Goal: Transaction & Acquisition: Purchase product/service

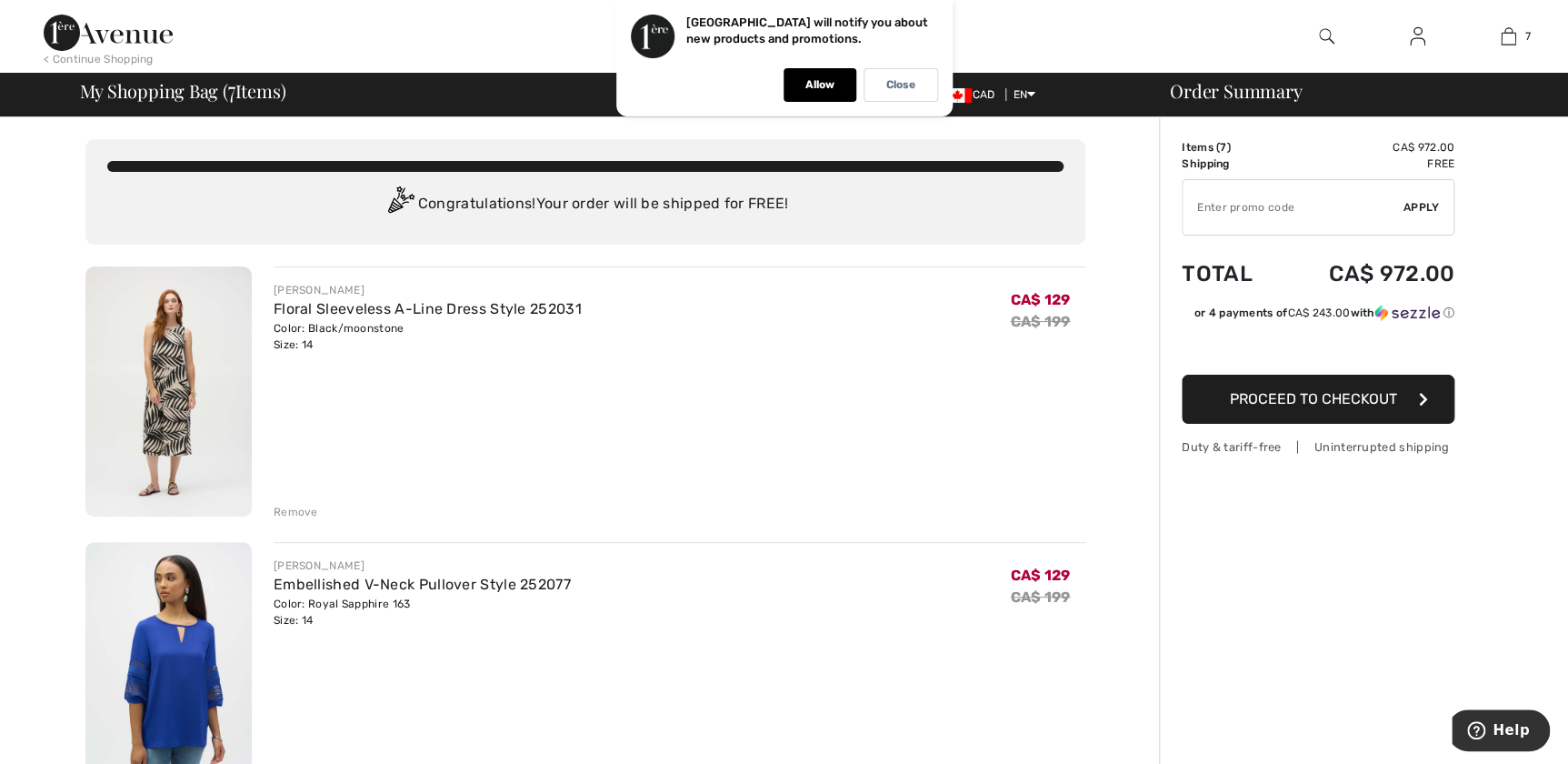
click at [209, 316] on img at bounding box center [168, 391] width 166 height 250
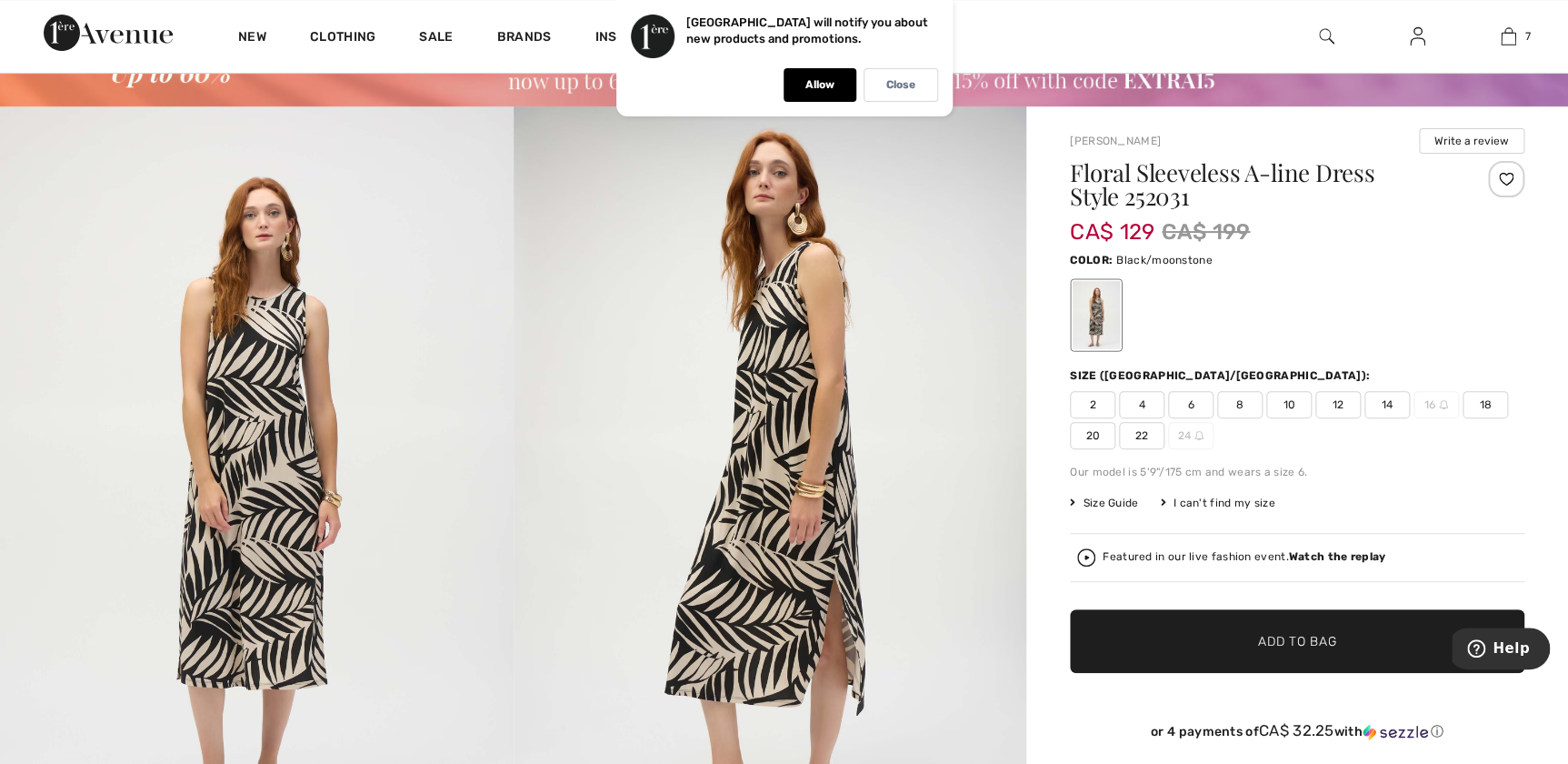
scroll to position [82, 0]
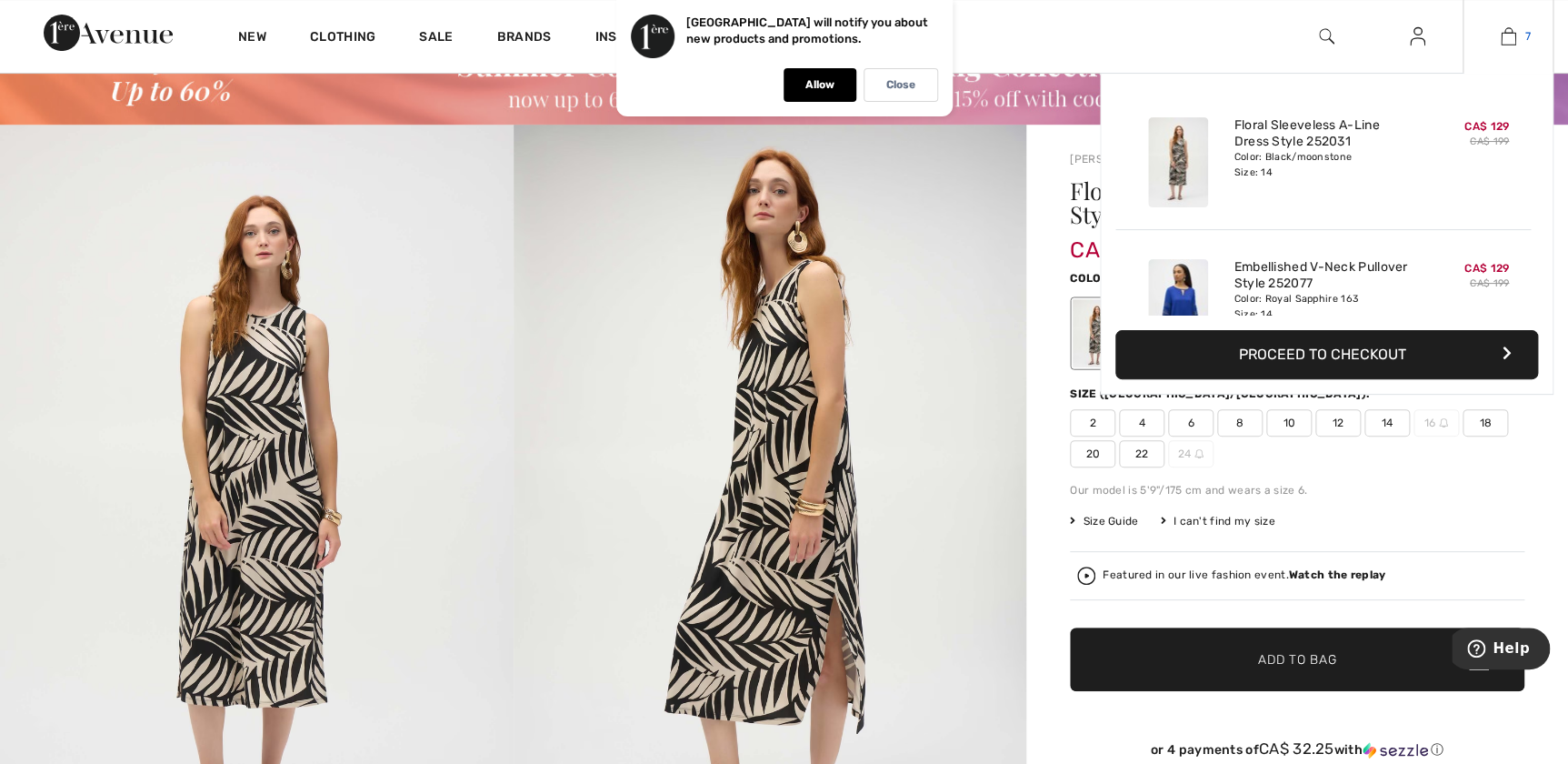
click at [1525, 39] on span "7" at bounding box center [1528, 36] width 6 height 17
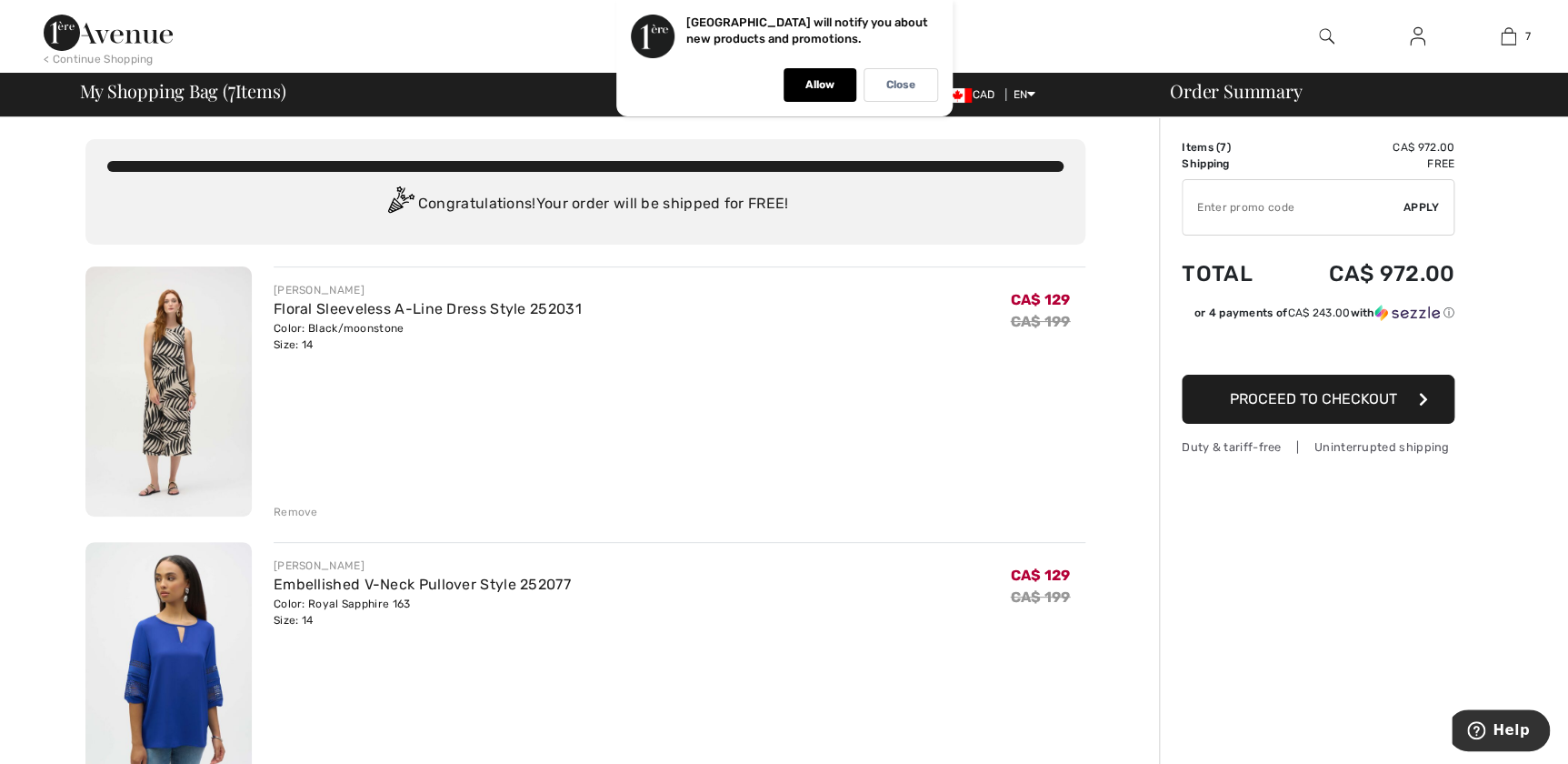
click at [281, 508] on div "Remove" at bounding box center [296, 512] width 45 height 17
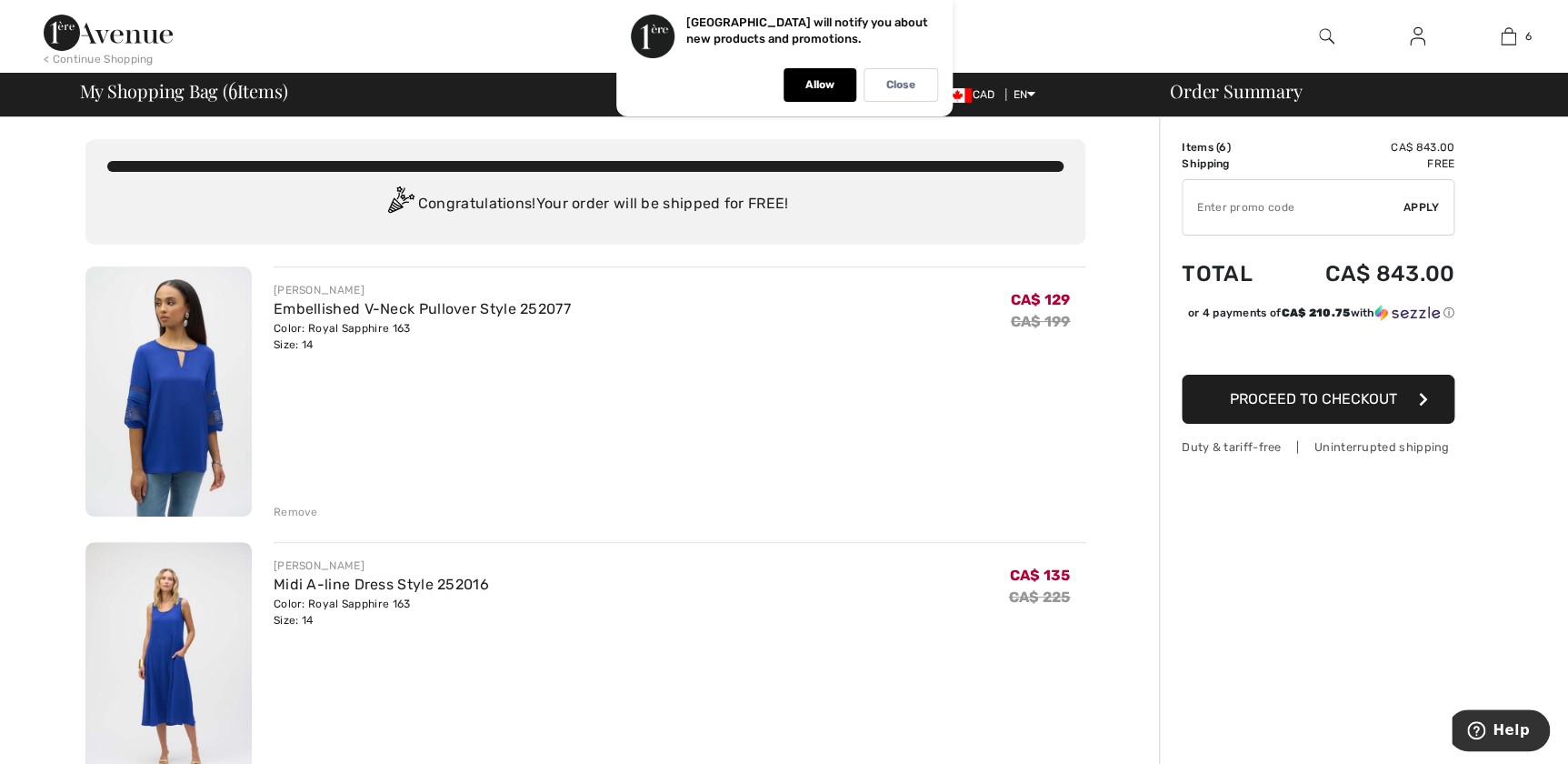
click at [199, 329] on img at bounding box center [168, 391] width 166 height 250
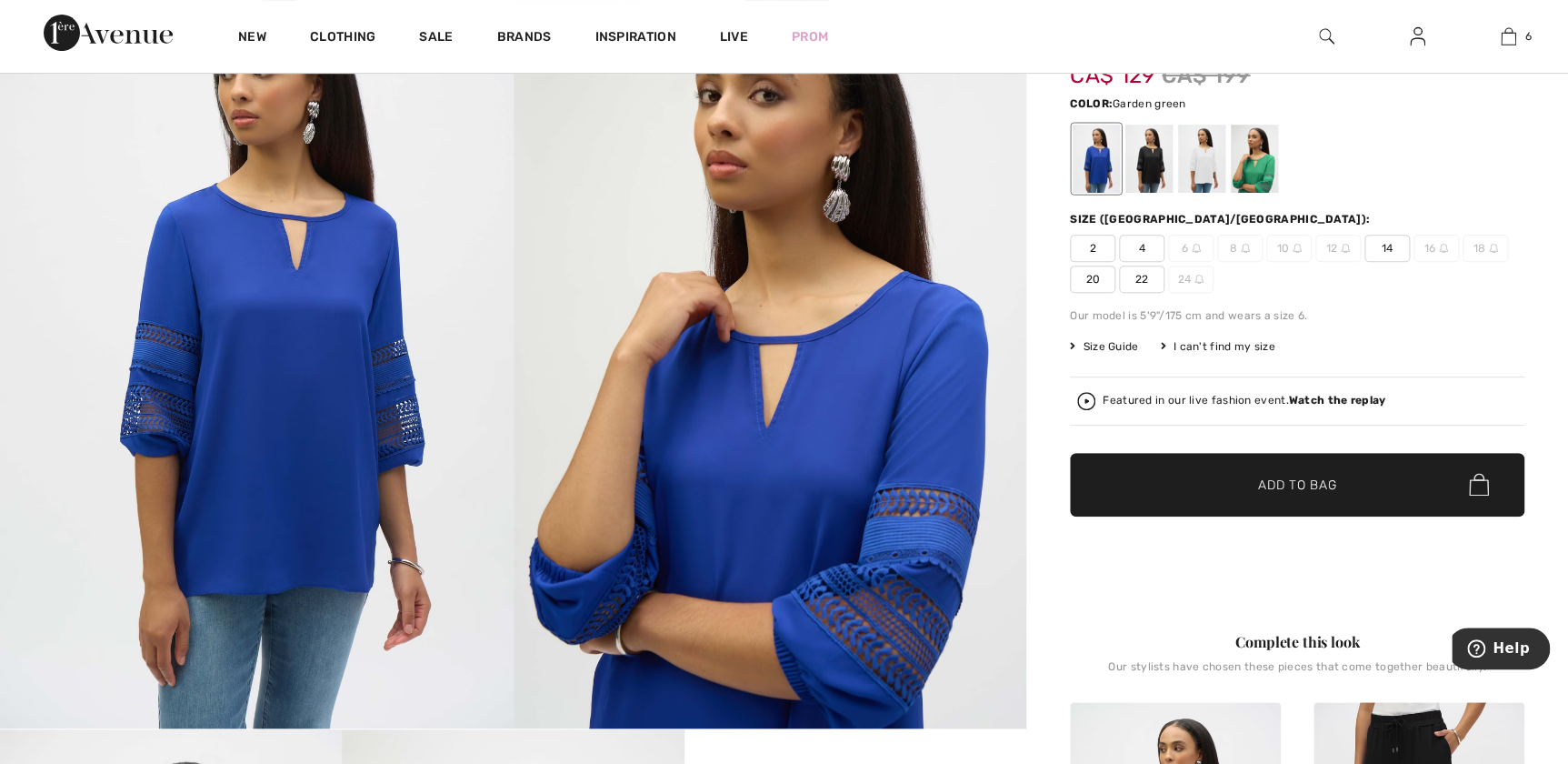
click at [1250, 166] on div at bounding box center [1254, 158] width 47 height 68
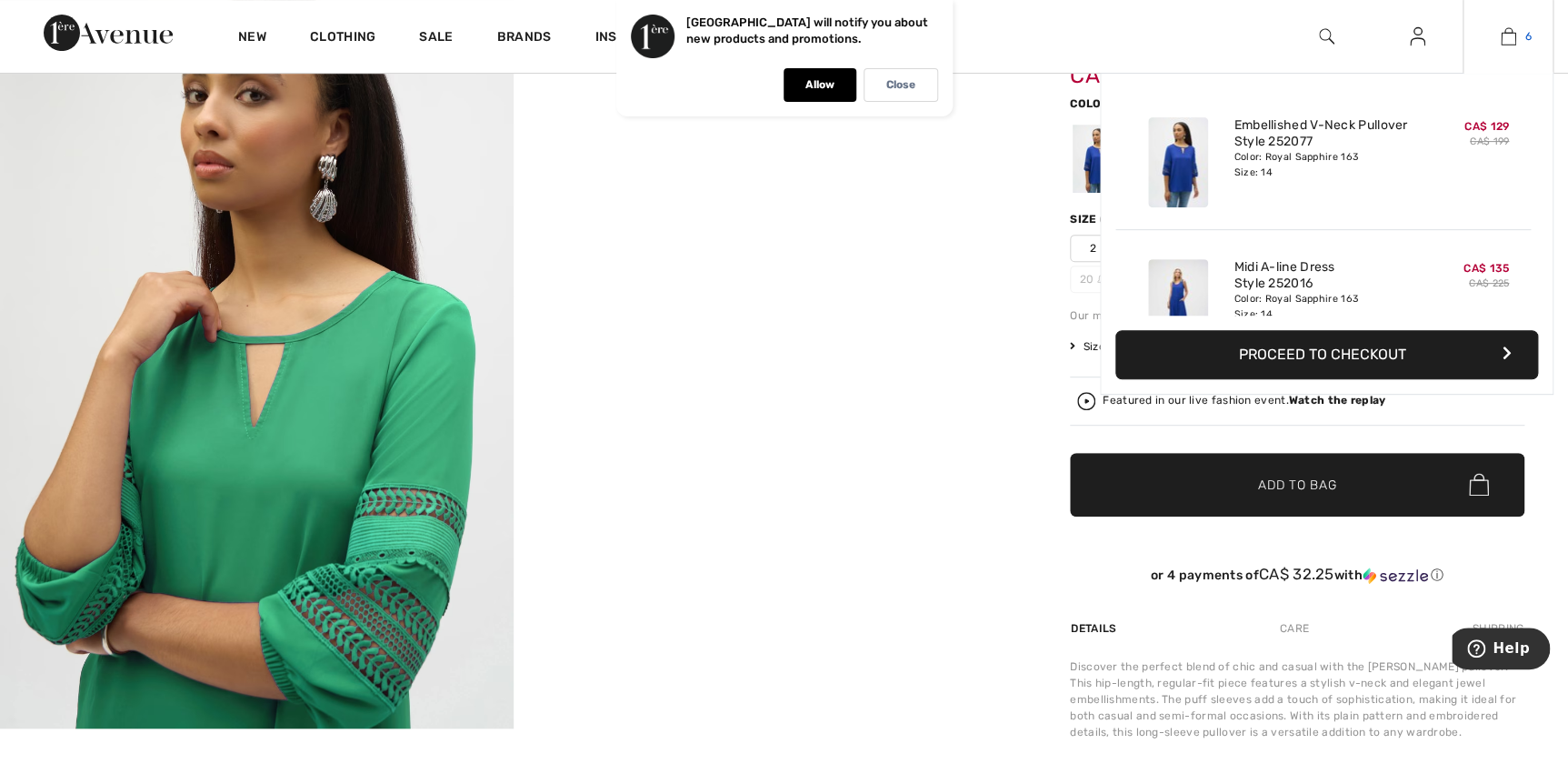
click at [1509, 38] on img at bounding box center [1509, 37] width 16 height 22
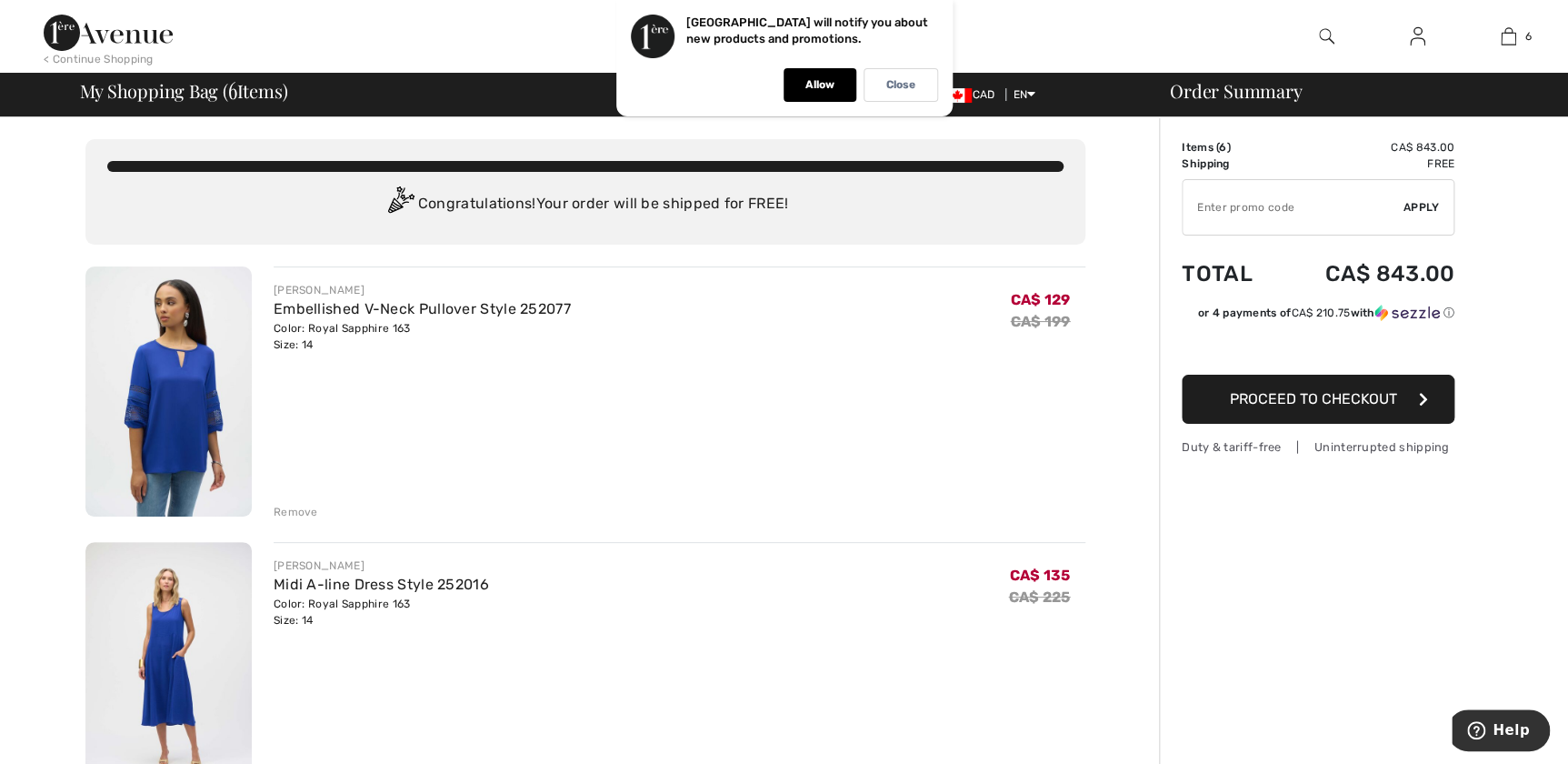
click at [291, 510] on div "Remove" at bounding box center [296, 512] width 45 height 17
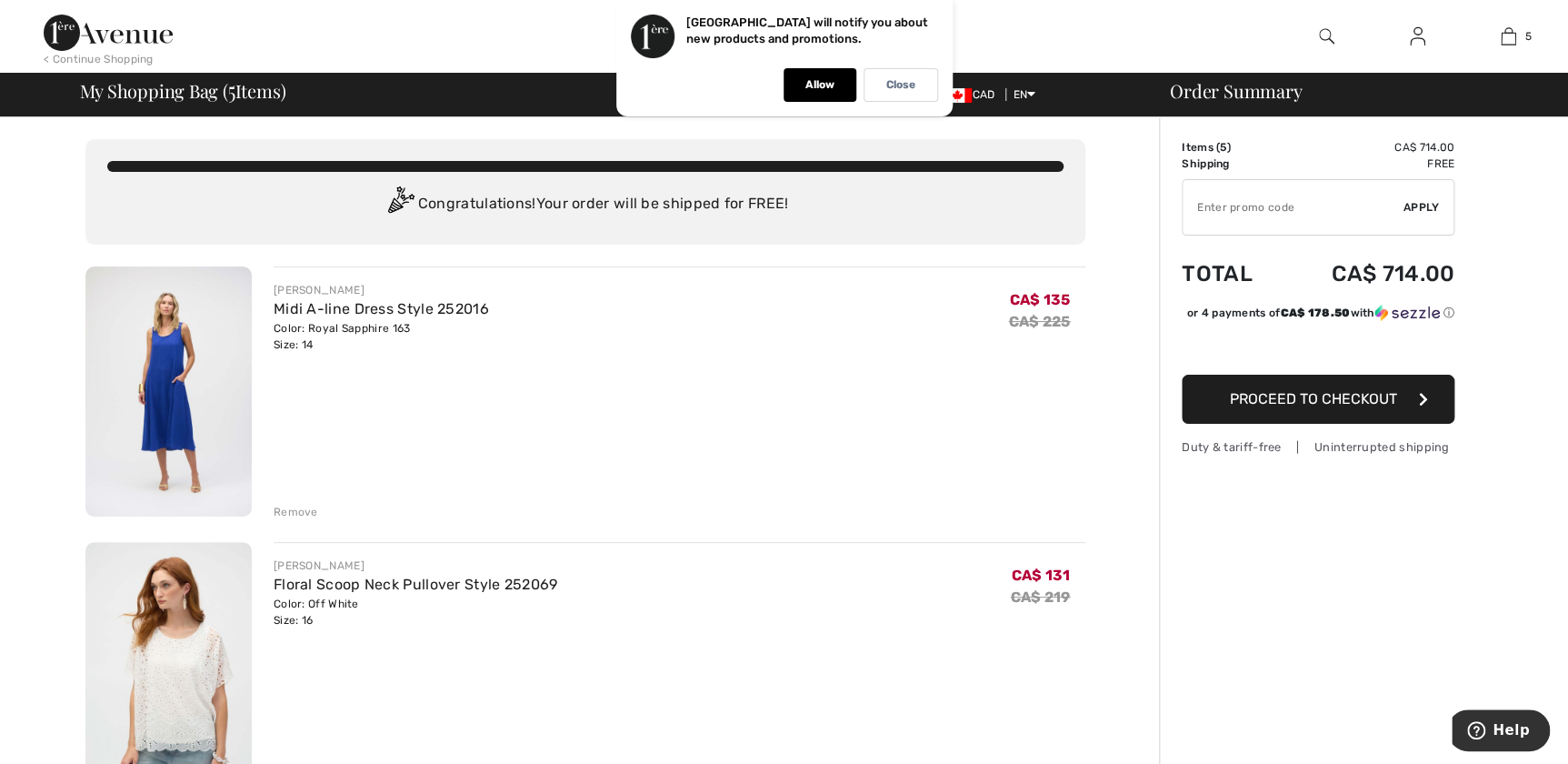
scroll to position [82, 0]
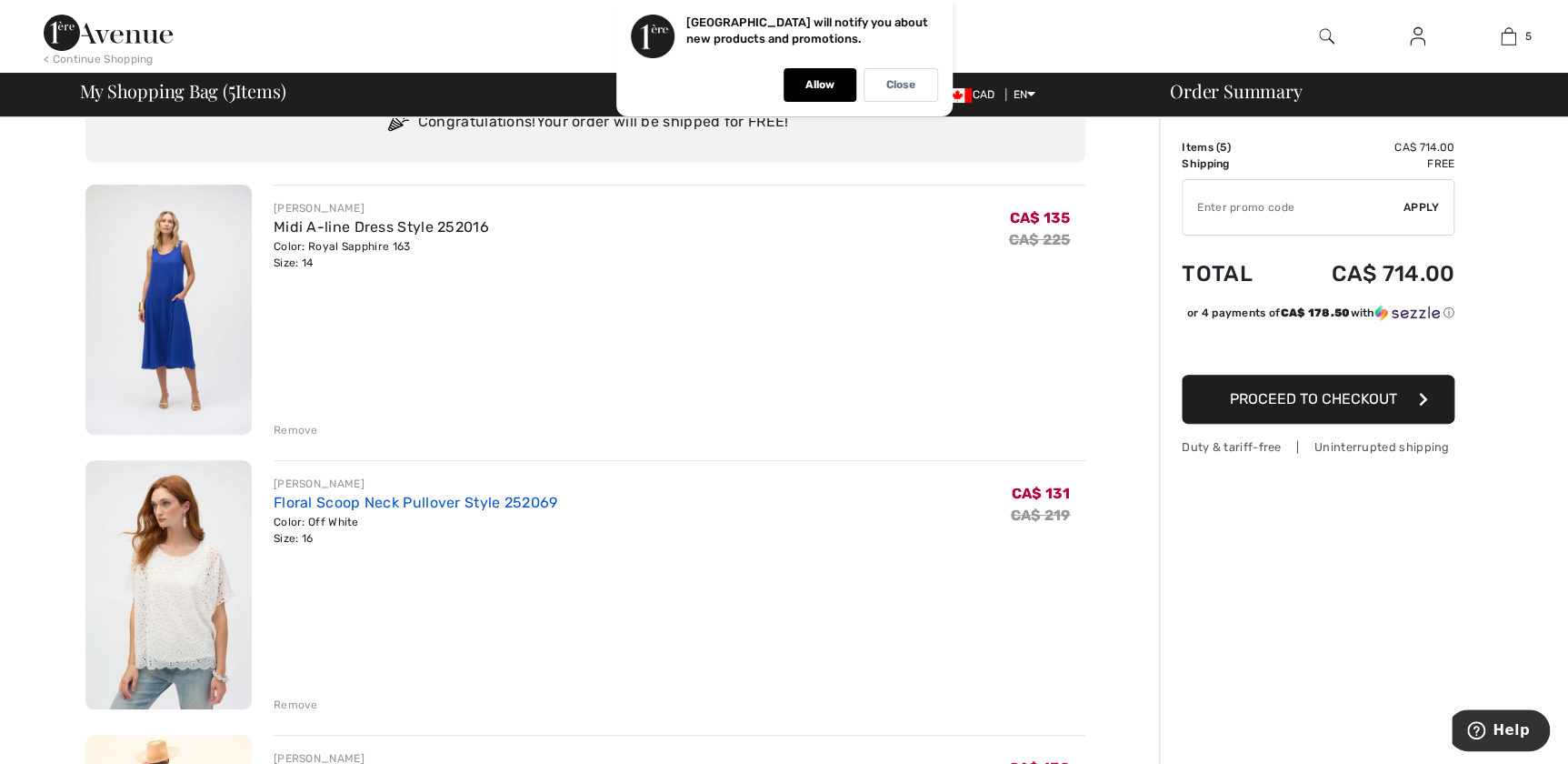
click at [293, 500] on link "Floral Scoop Neck Pullover Style 252069" at bounding box center [416, 502] width 285 height 17
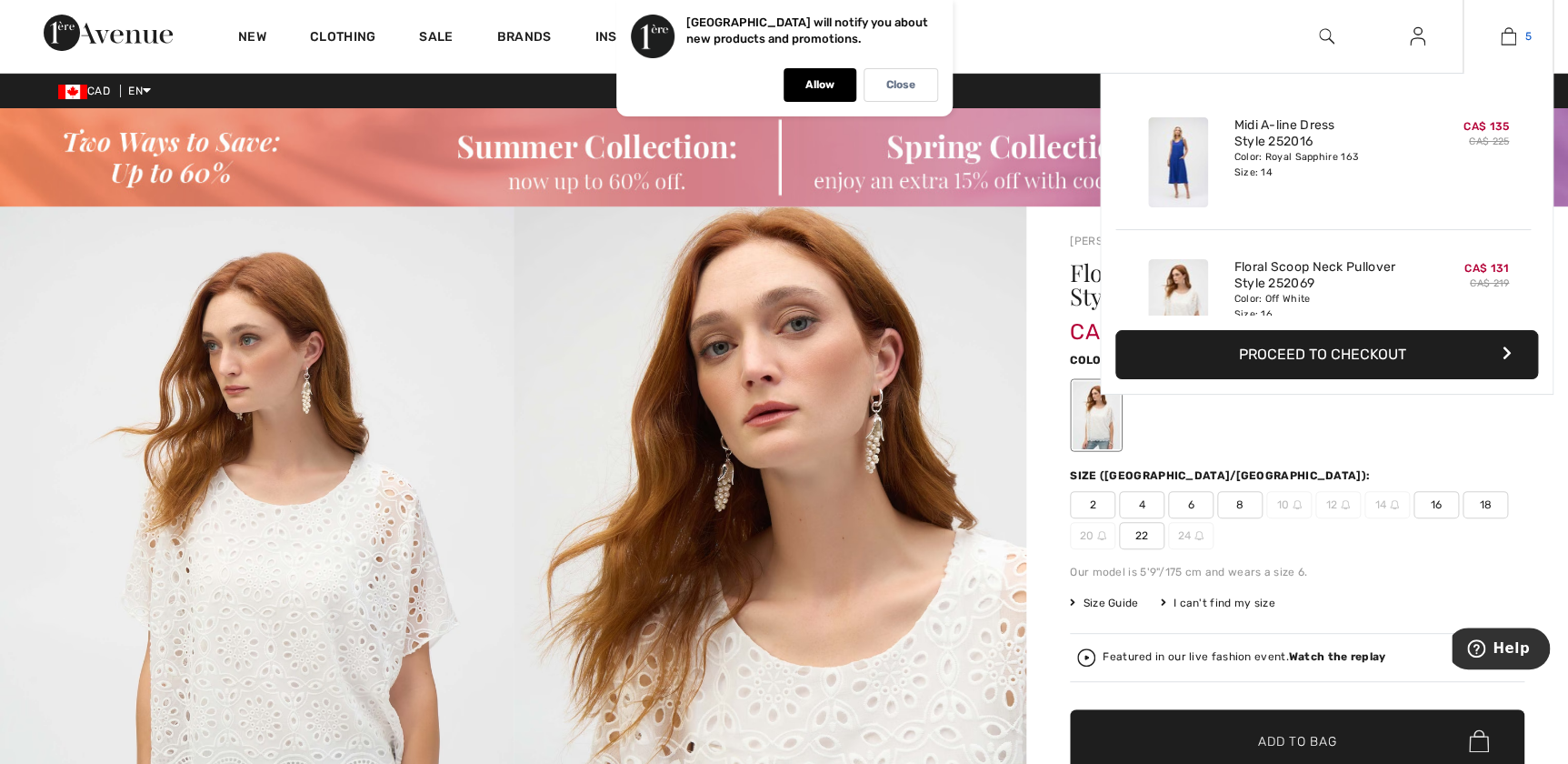
click at [1514, 37] on img at bounding box center [1509, 37] width 16 height 22
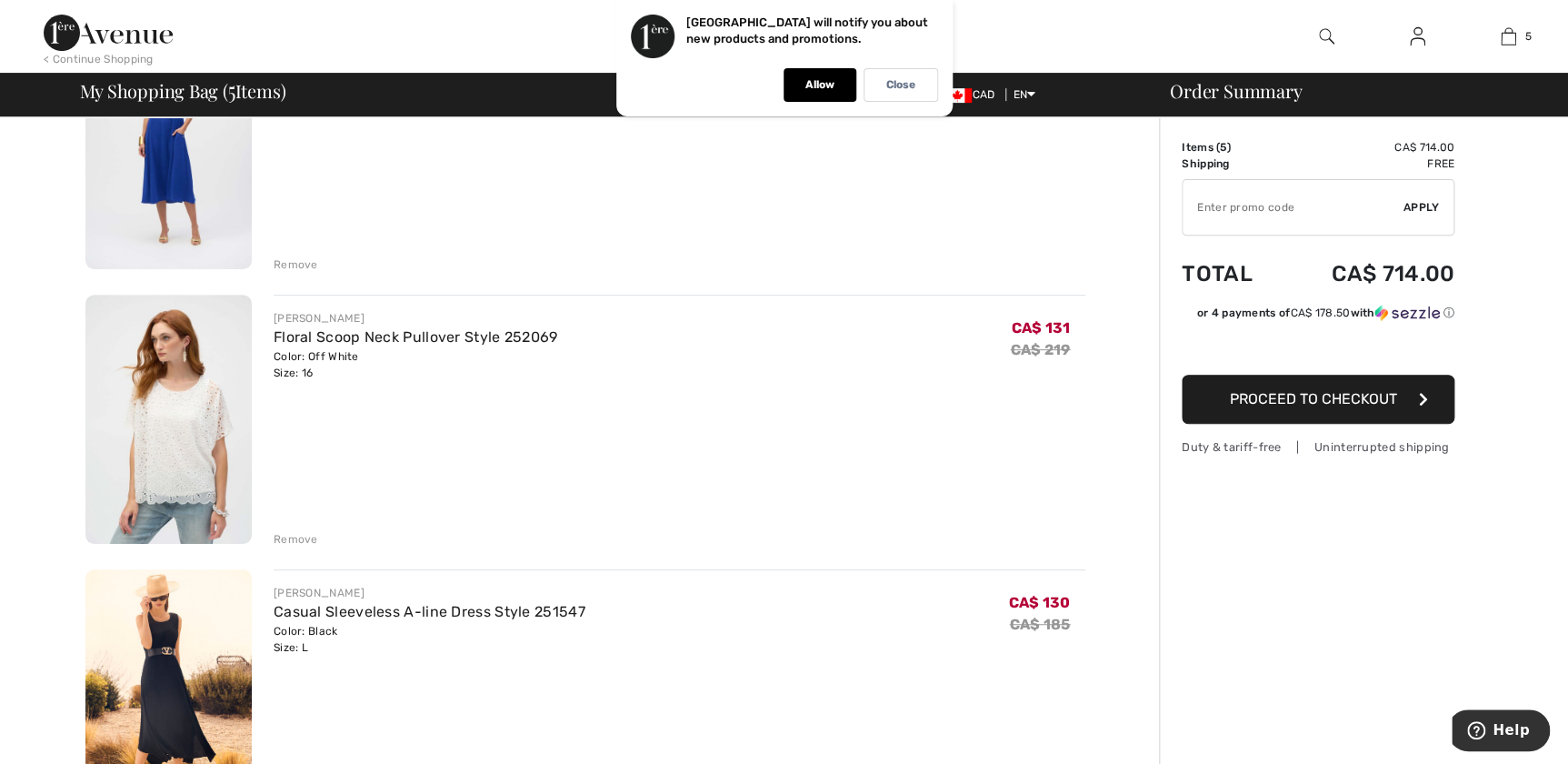
click at [295, 533] on div "Remove" at bounding box center [296, 539] width 45 height 17
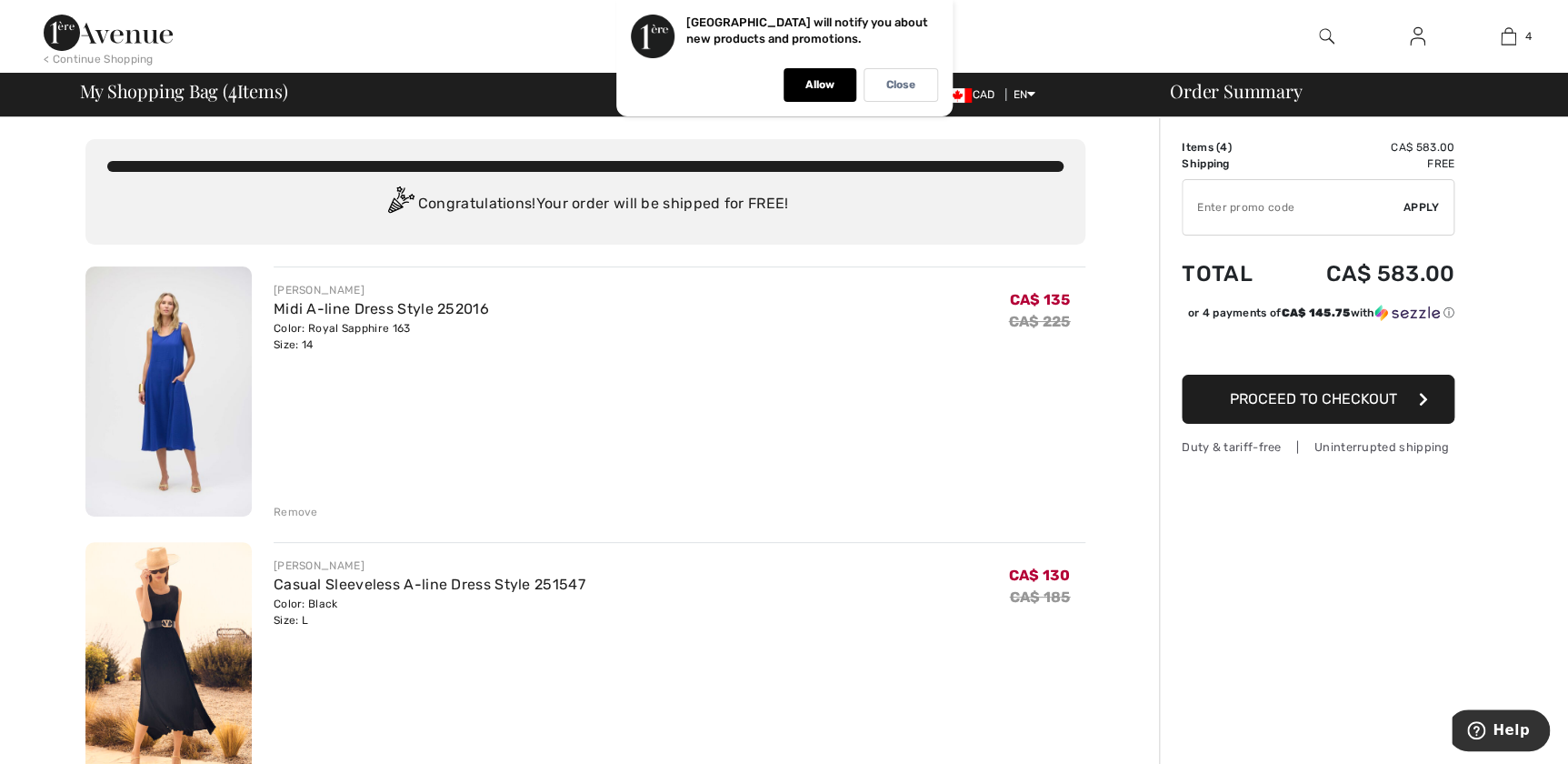
click at [295, 510] on div "Remove" at bounding box center [296, 512] width 45 height 17
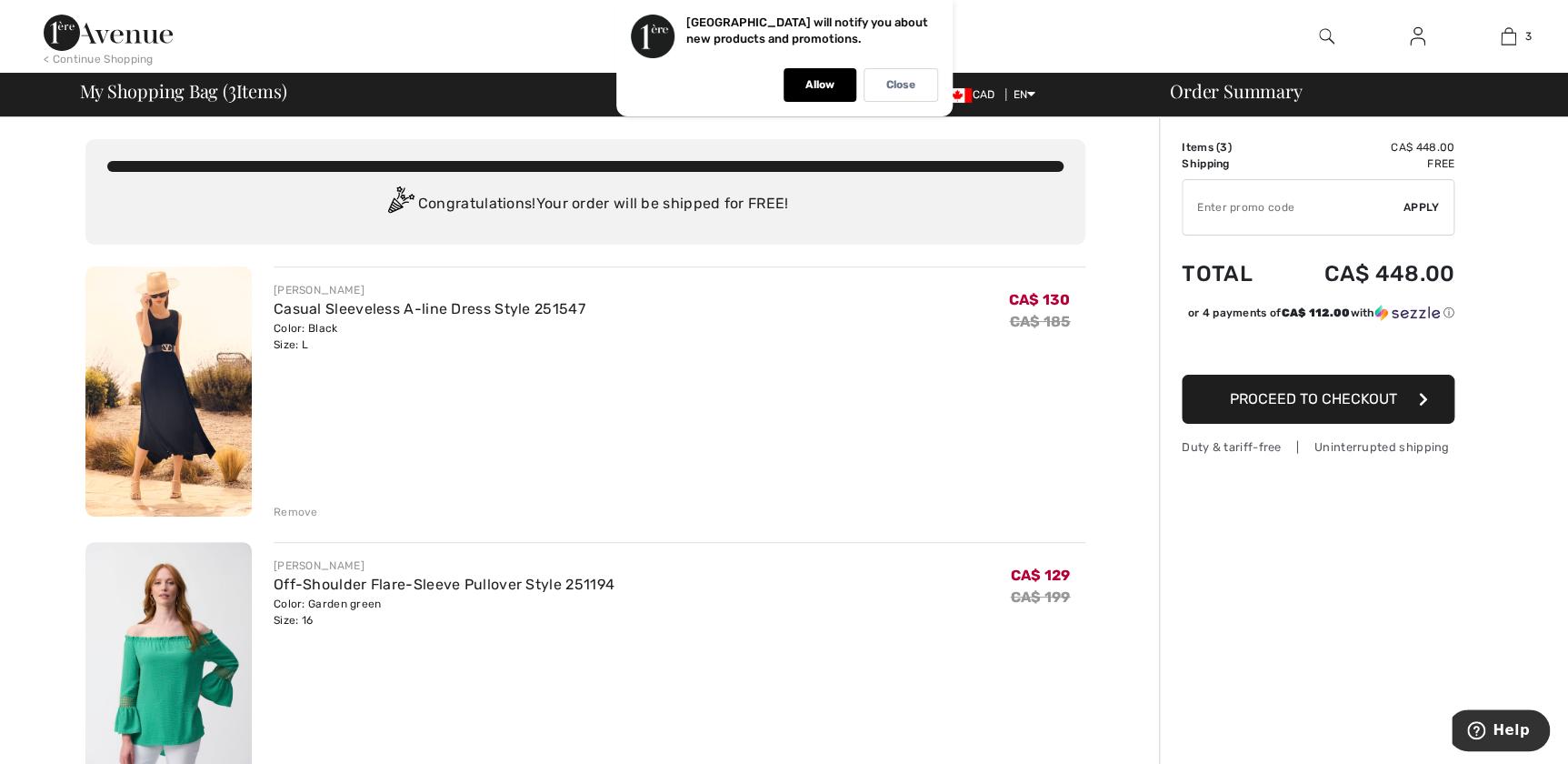
click at [295, 510] on div "Remove" at bounding box center [296, 512] width 45 height 17
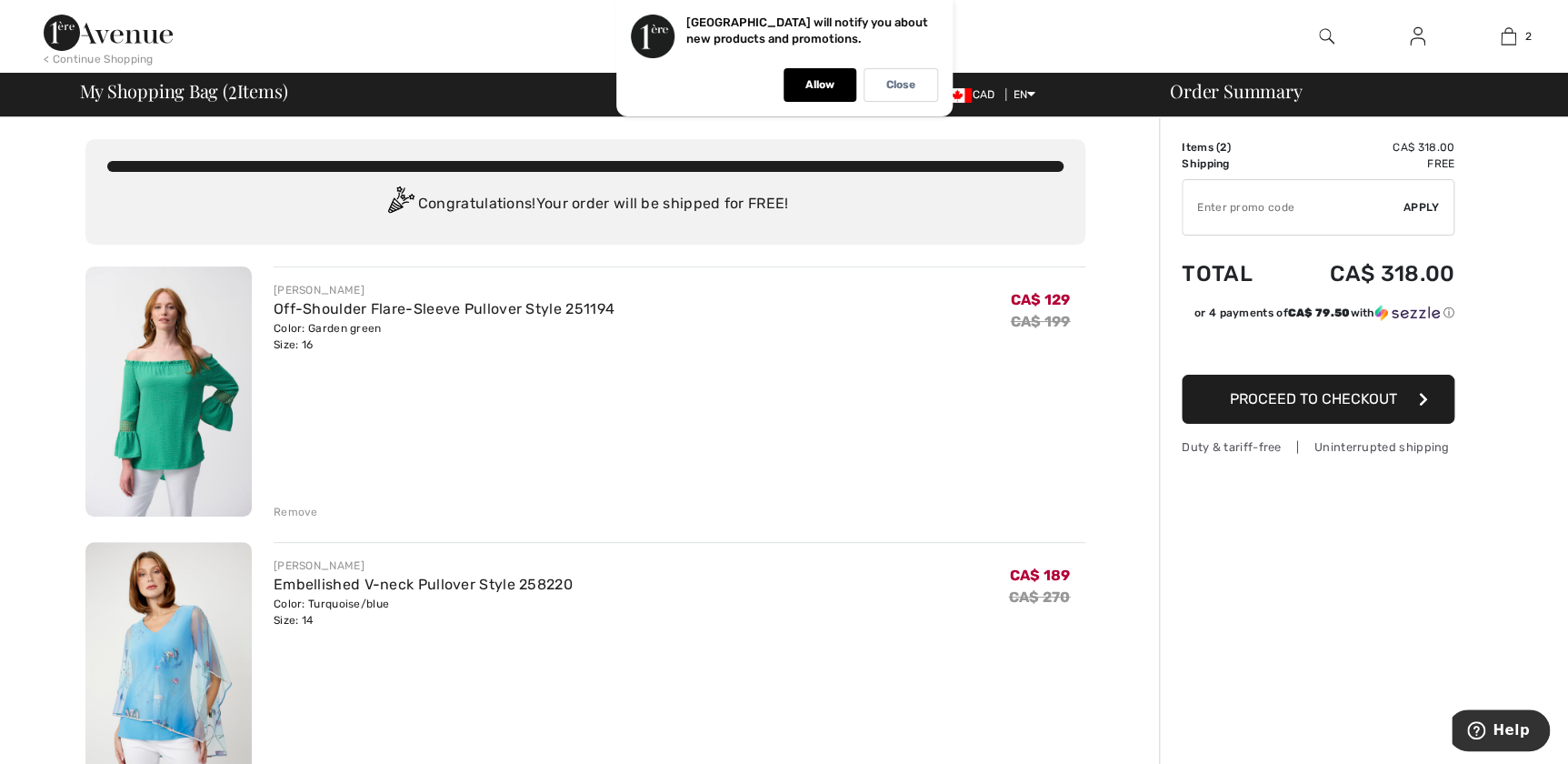
click at [295, 508] on div "Remove" at bounding box center [296, 512] width 45 height 17
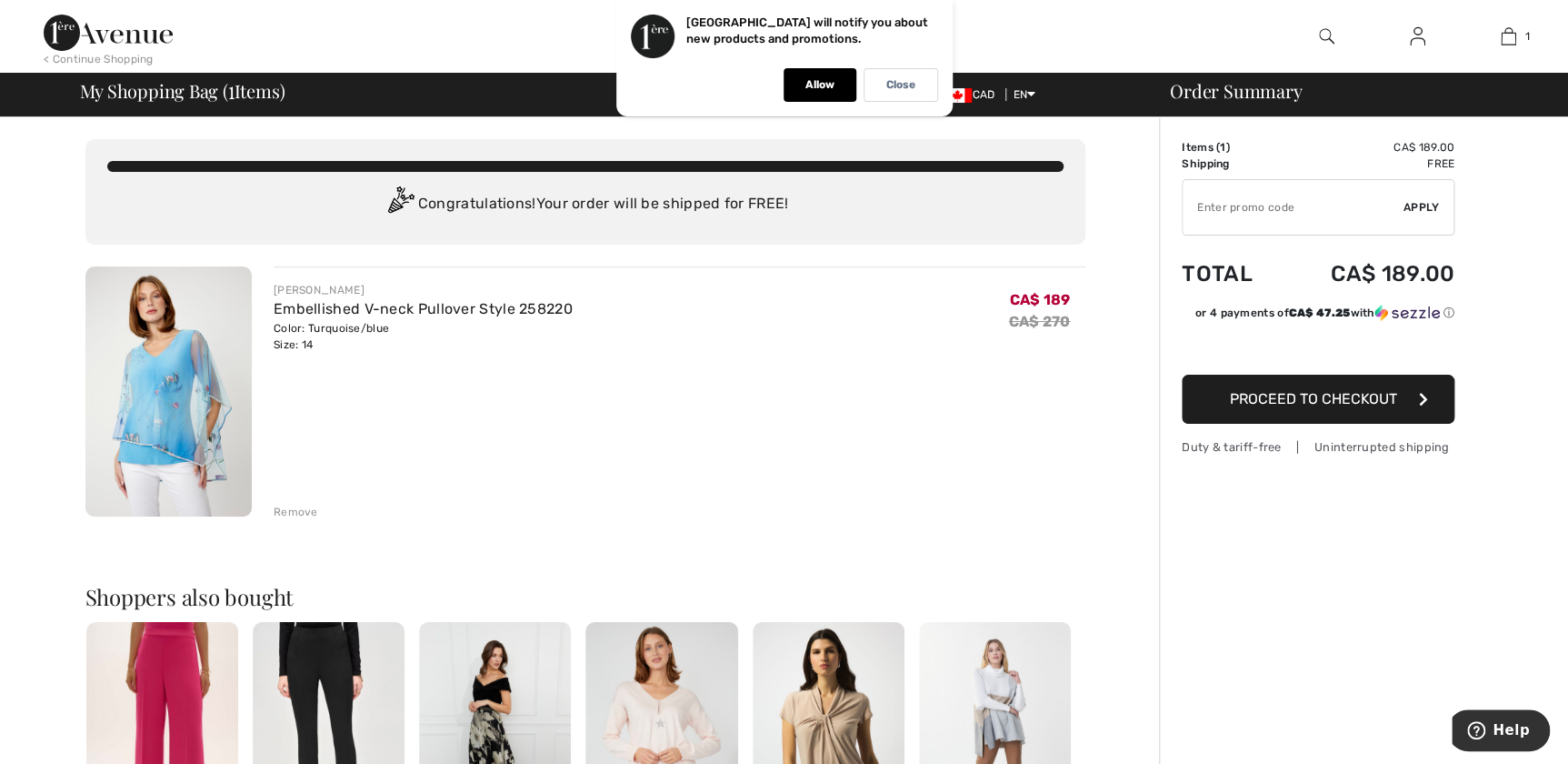
click at [151, 354] on img at bounding box center [168, 391] width 166 height 250
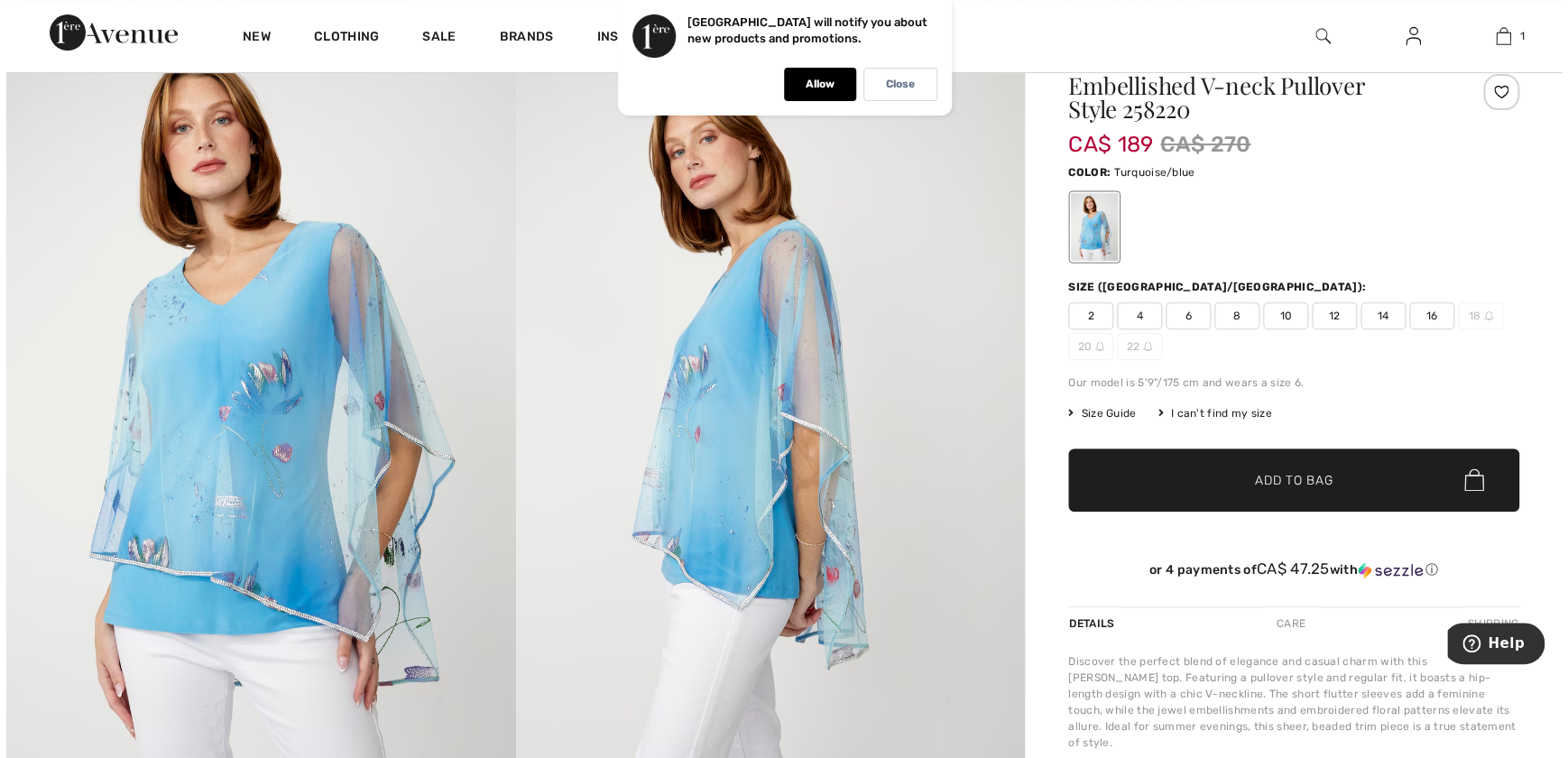
scroll to position [81, 0]
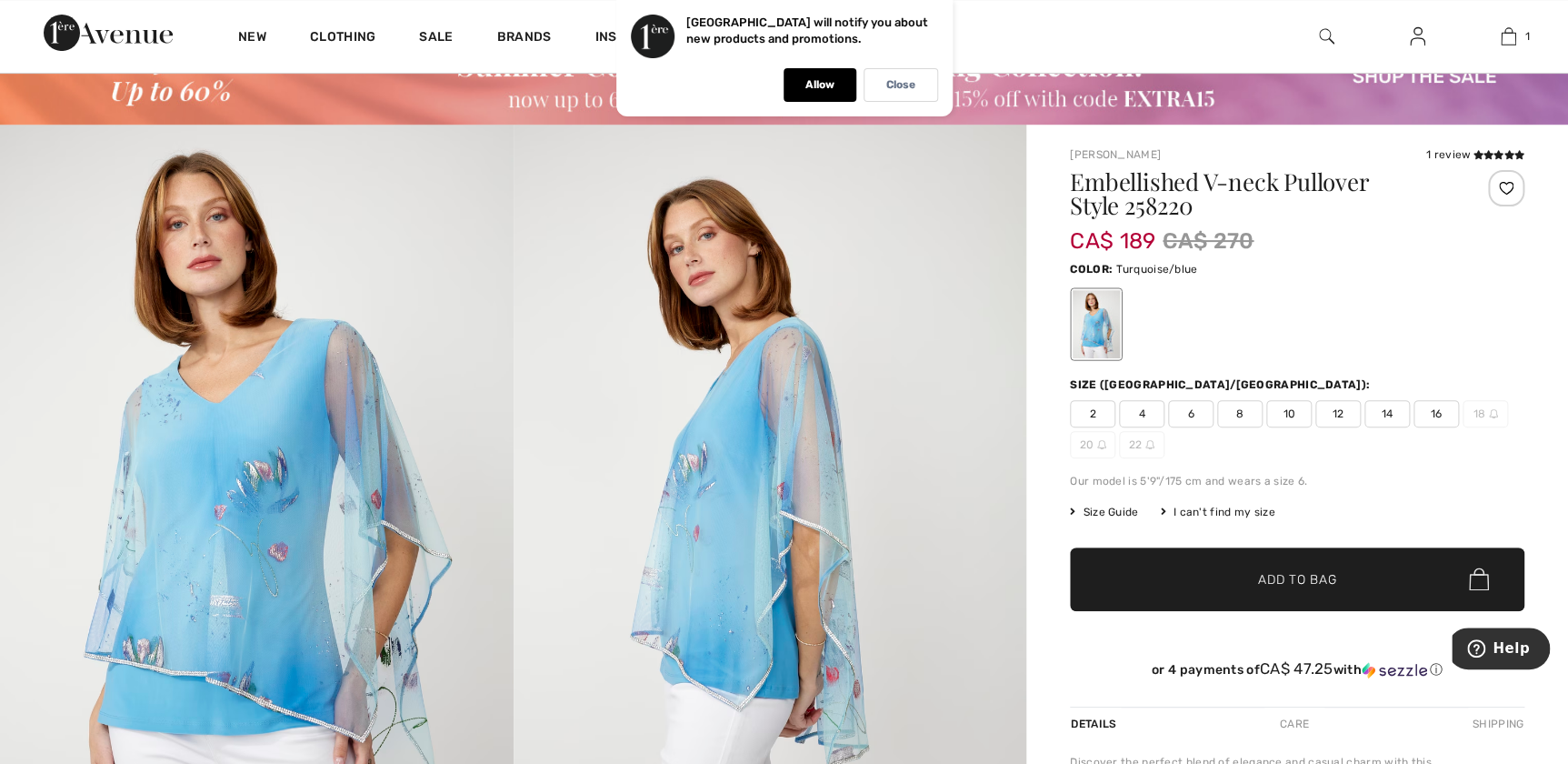
click at [307, 445] on img at bounding box center [256, 510] width 513 height 770
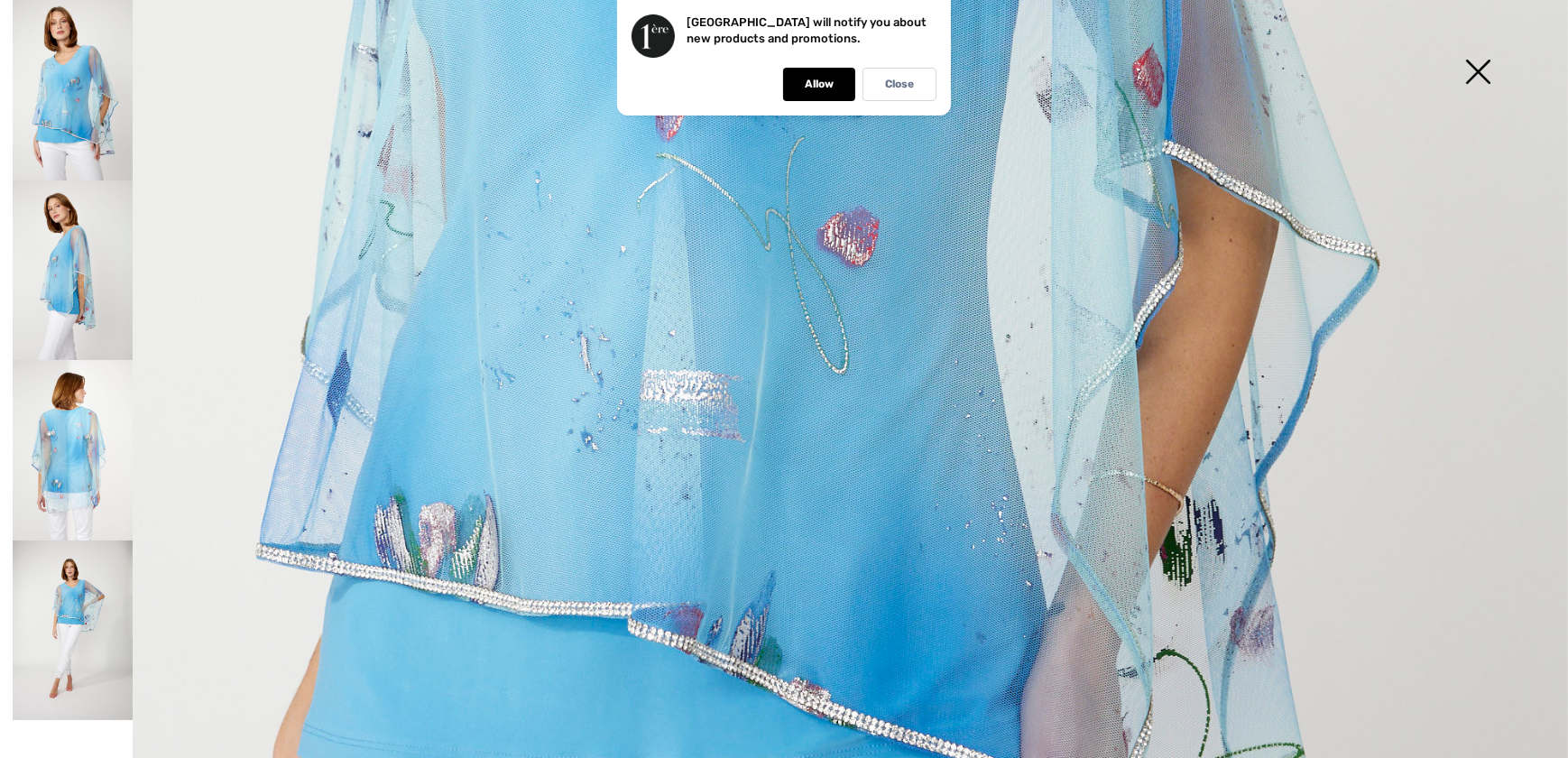
scroll to position [1065, 0]
click at [39, 279] on img at bounding box center [73, 271] width 120 height 181
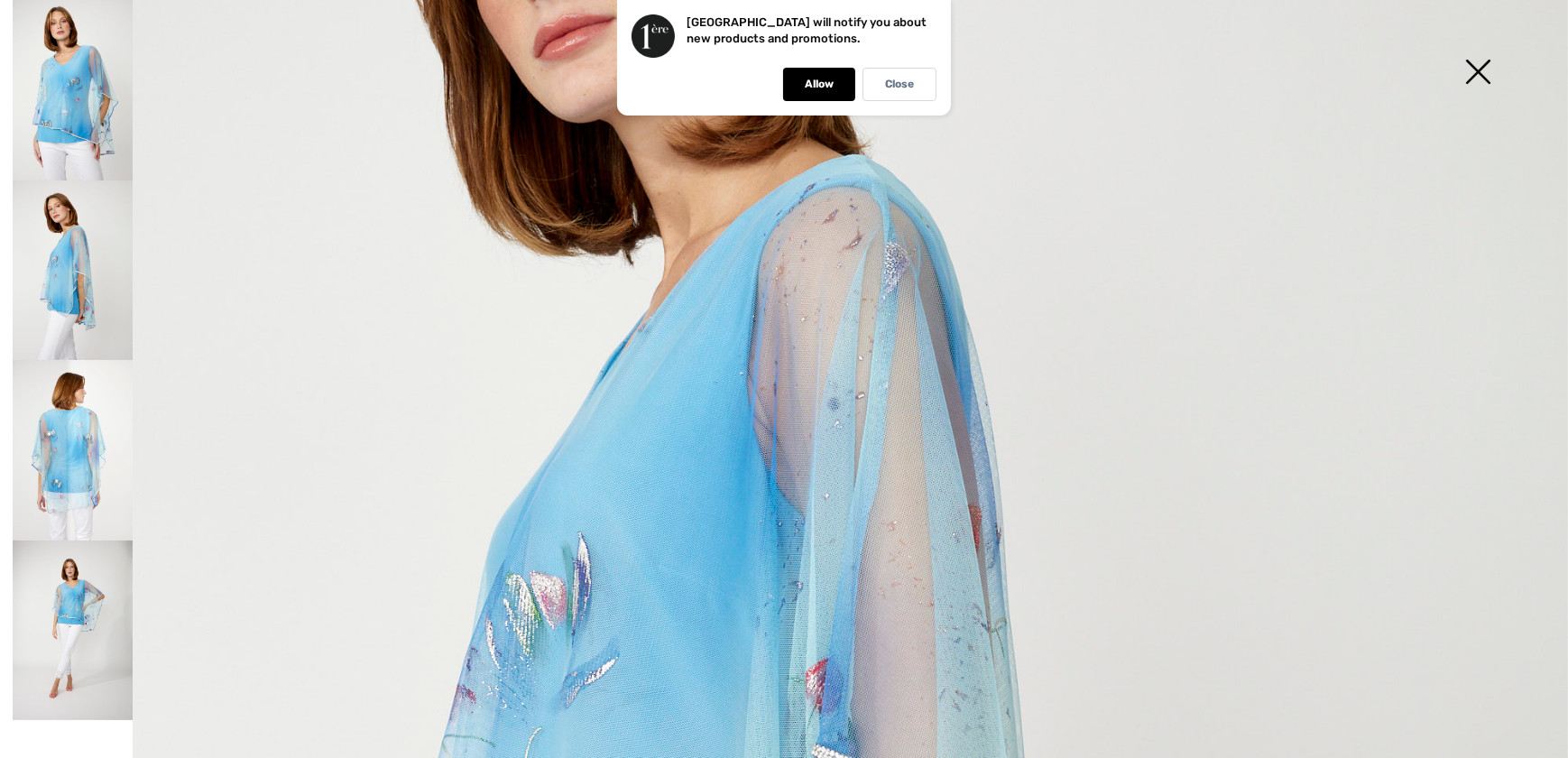
scroll to position [656, 0]
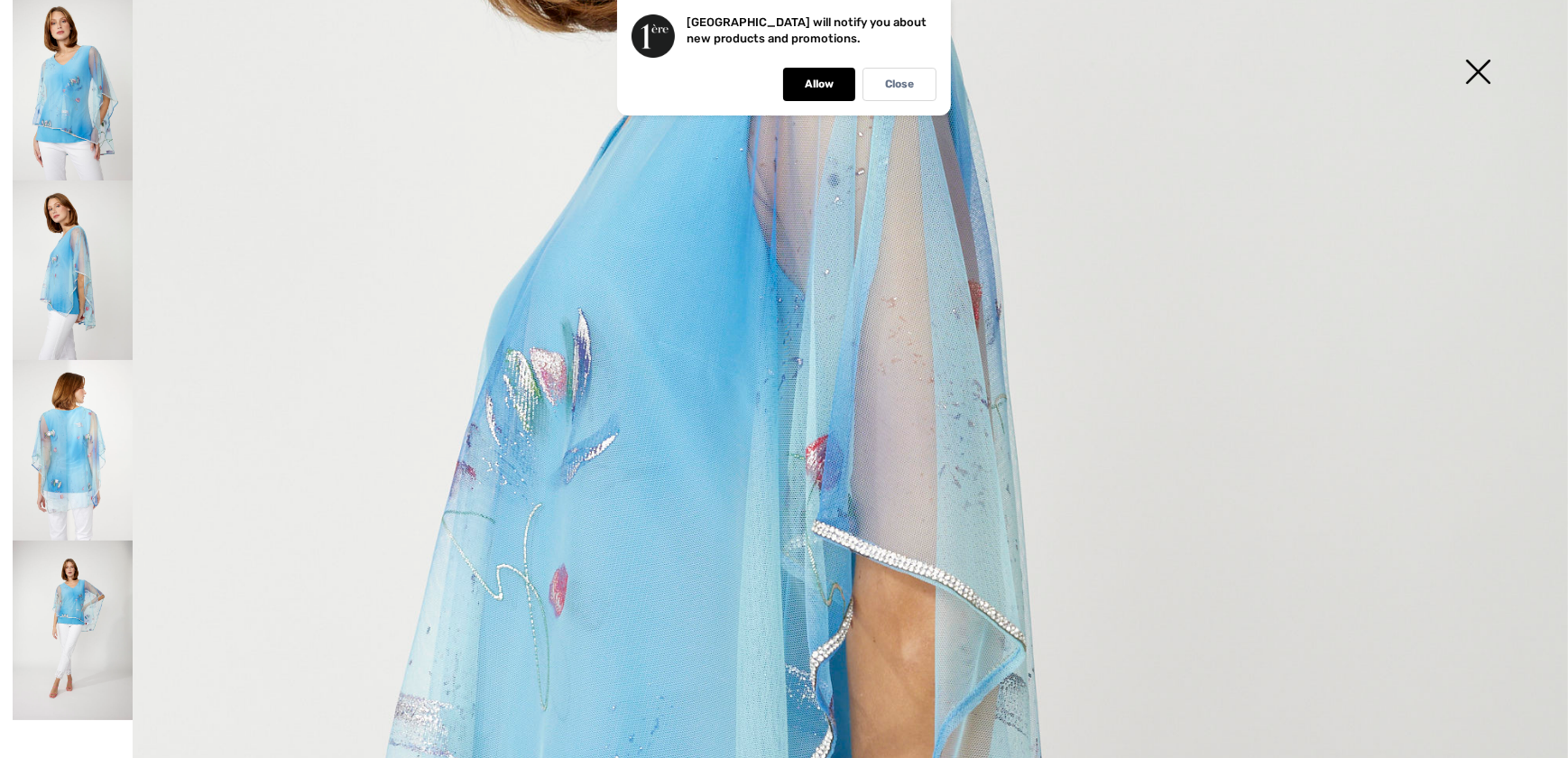
click at [89, 450] on img at bounding box center [73, 451] width 120 height 181
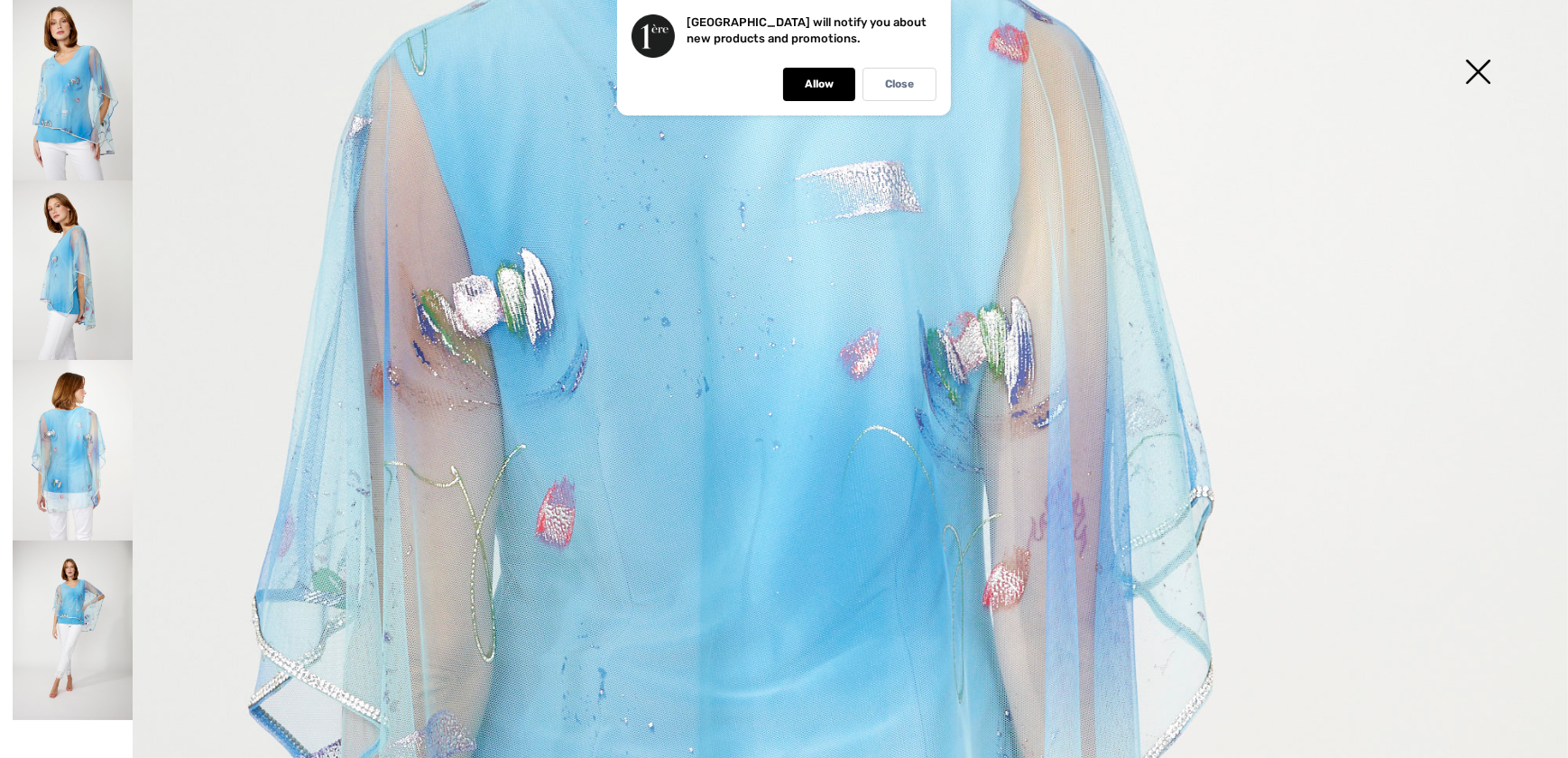
click at [1484, 72] on img at bounding box center [1478, 74] width 90 height 93
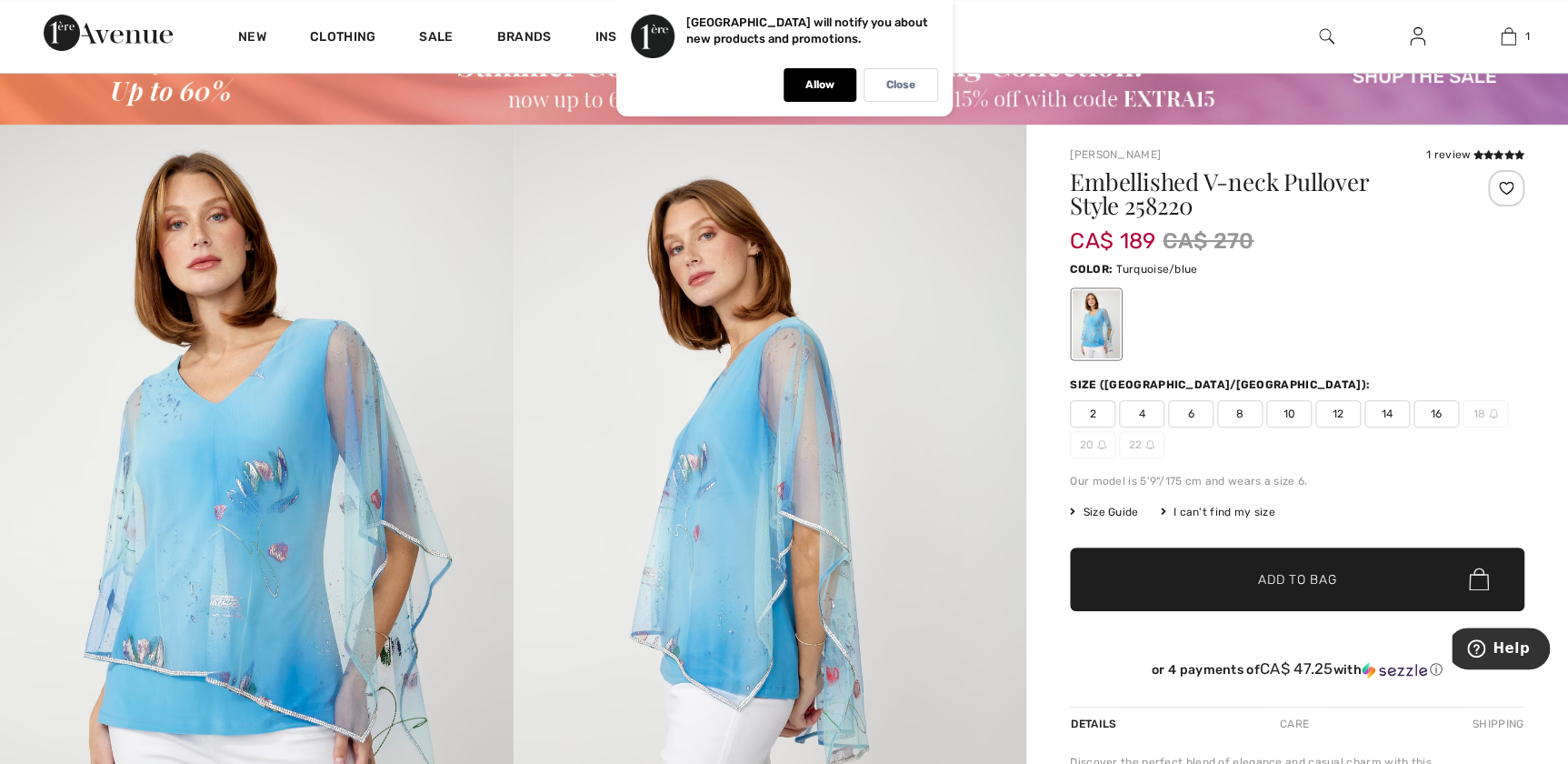
scroll to position [0, 0]
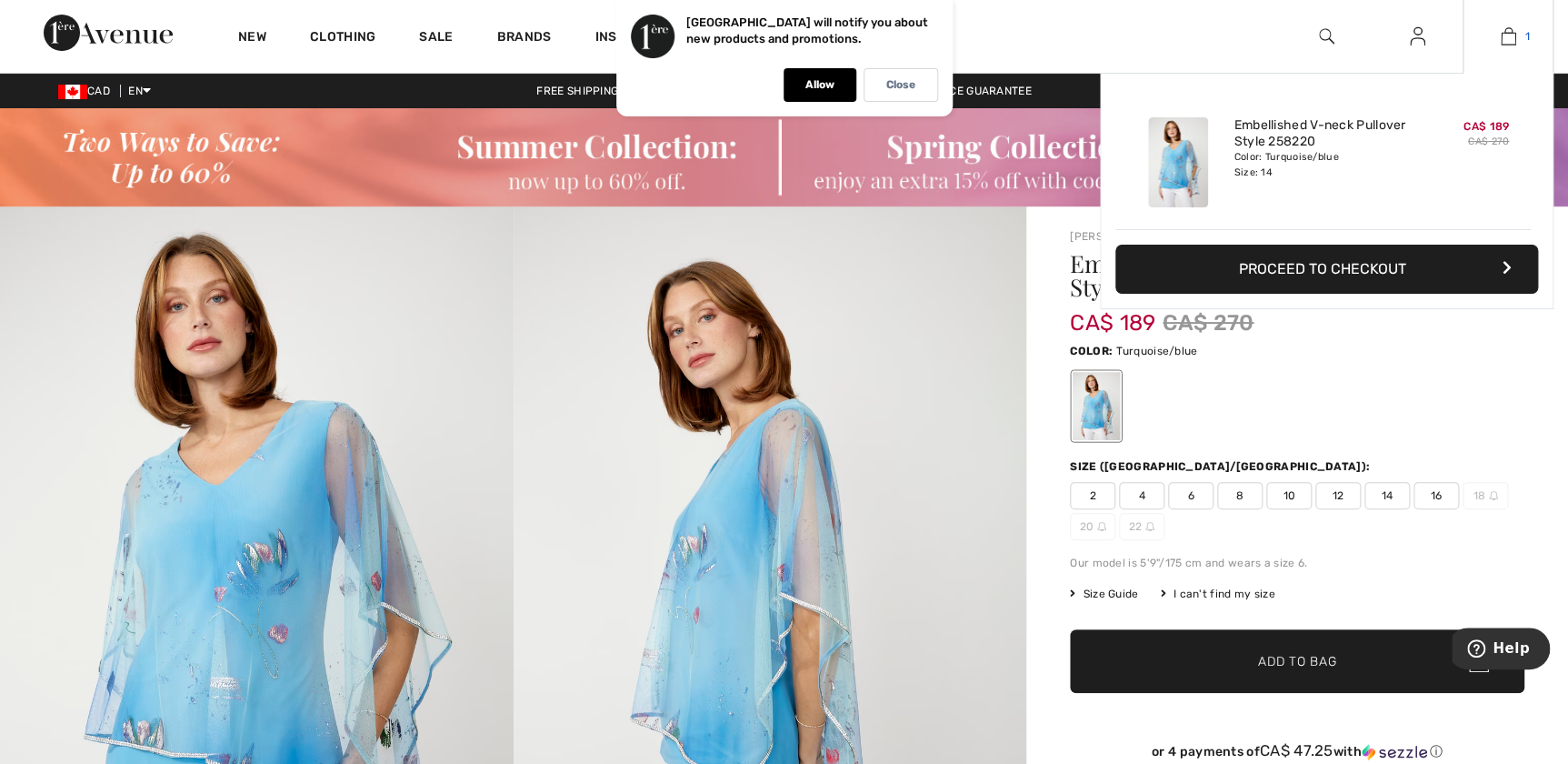
click at [1513, 35] on img at bounding box center [1509, 37] width 16 height 22
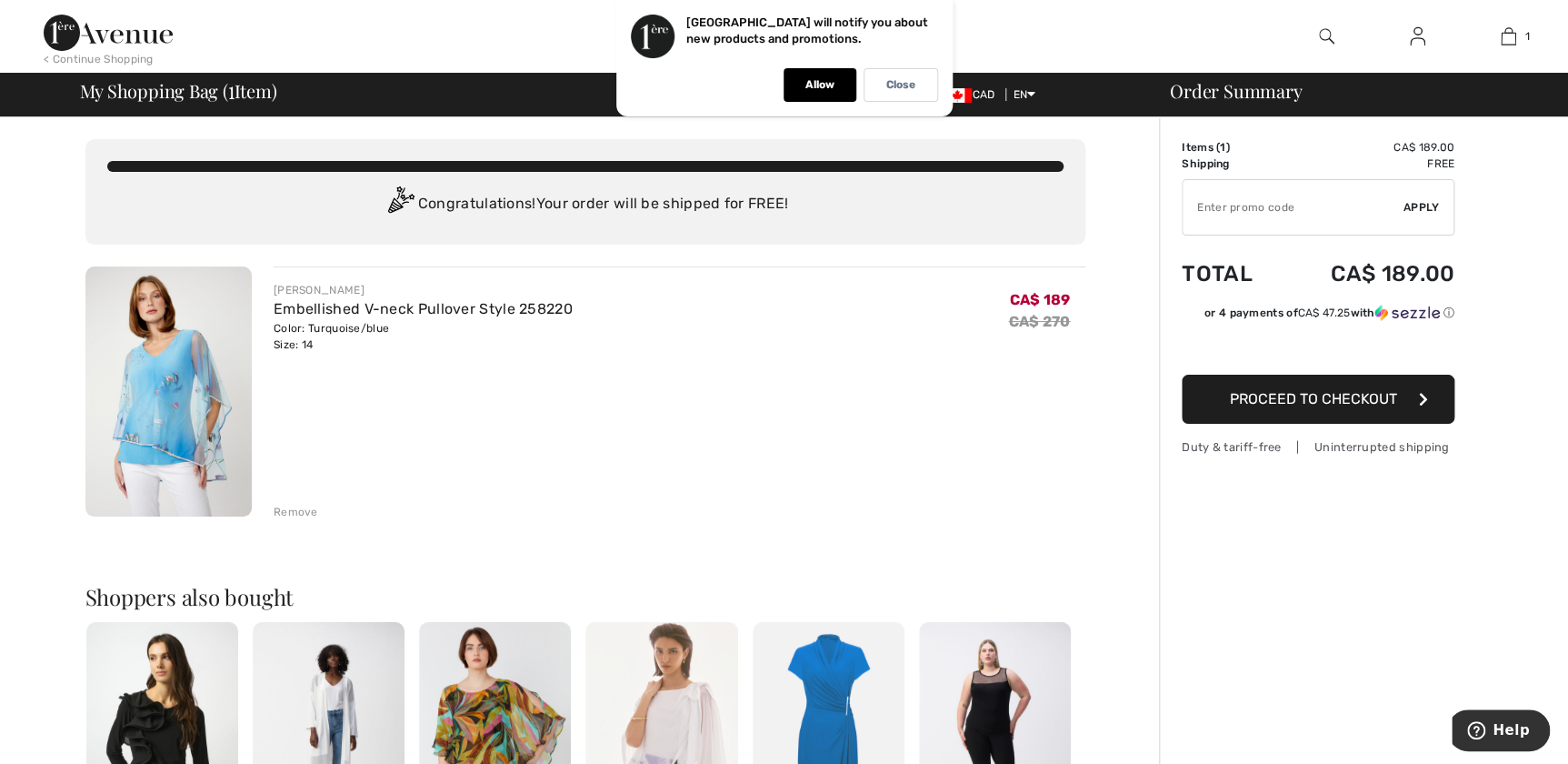
click at [285, 518] on div "Remove" at bounding box center [296, 512] width 45 height 17
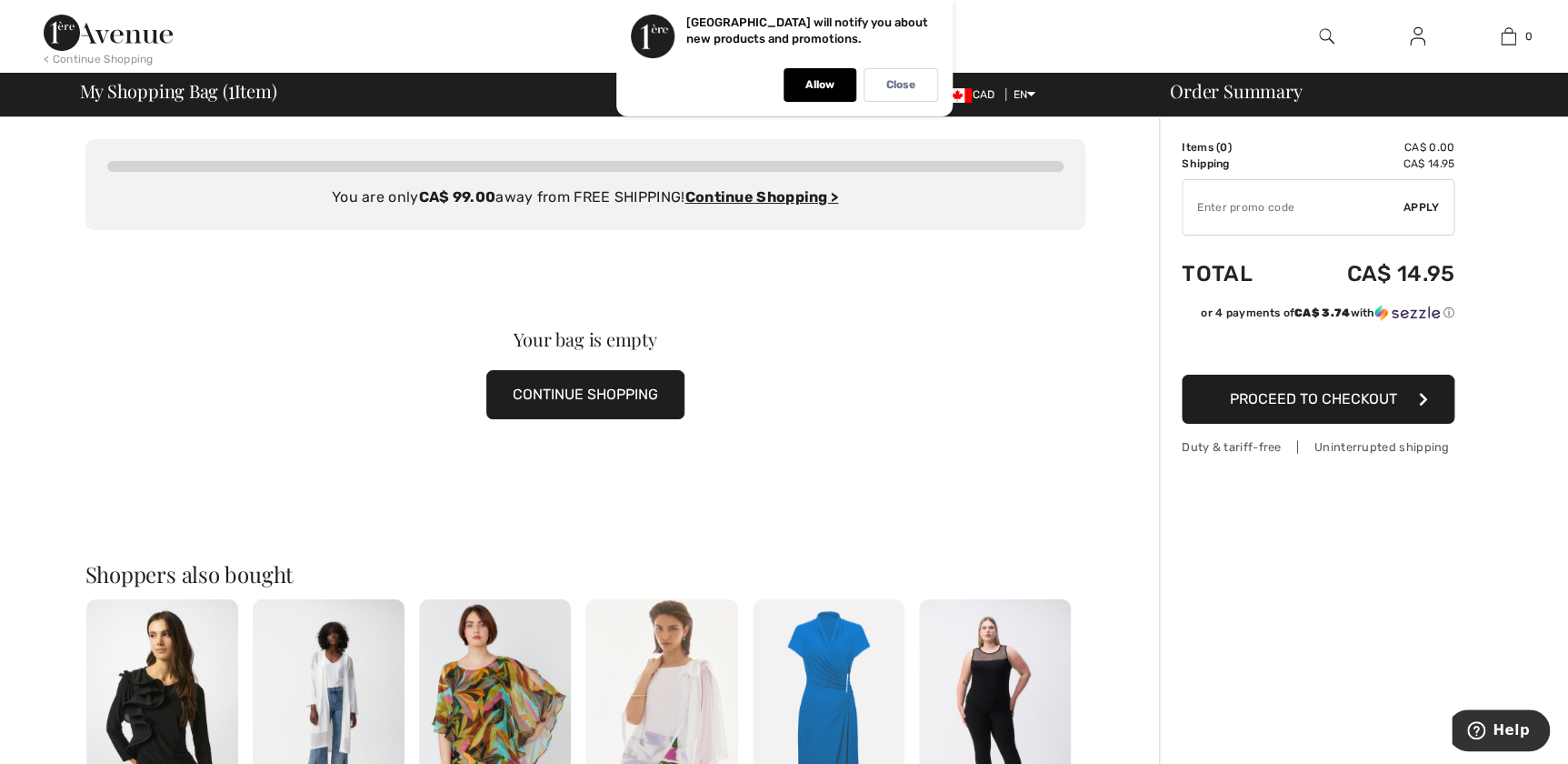
click at [1328, 36] on img at bounding box center [1327, 37] width 16 height 22
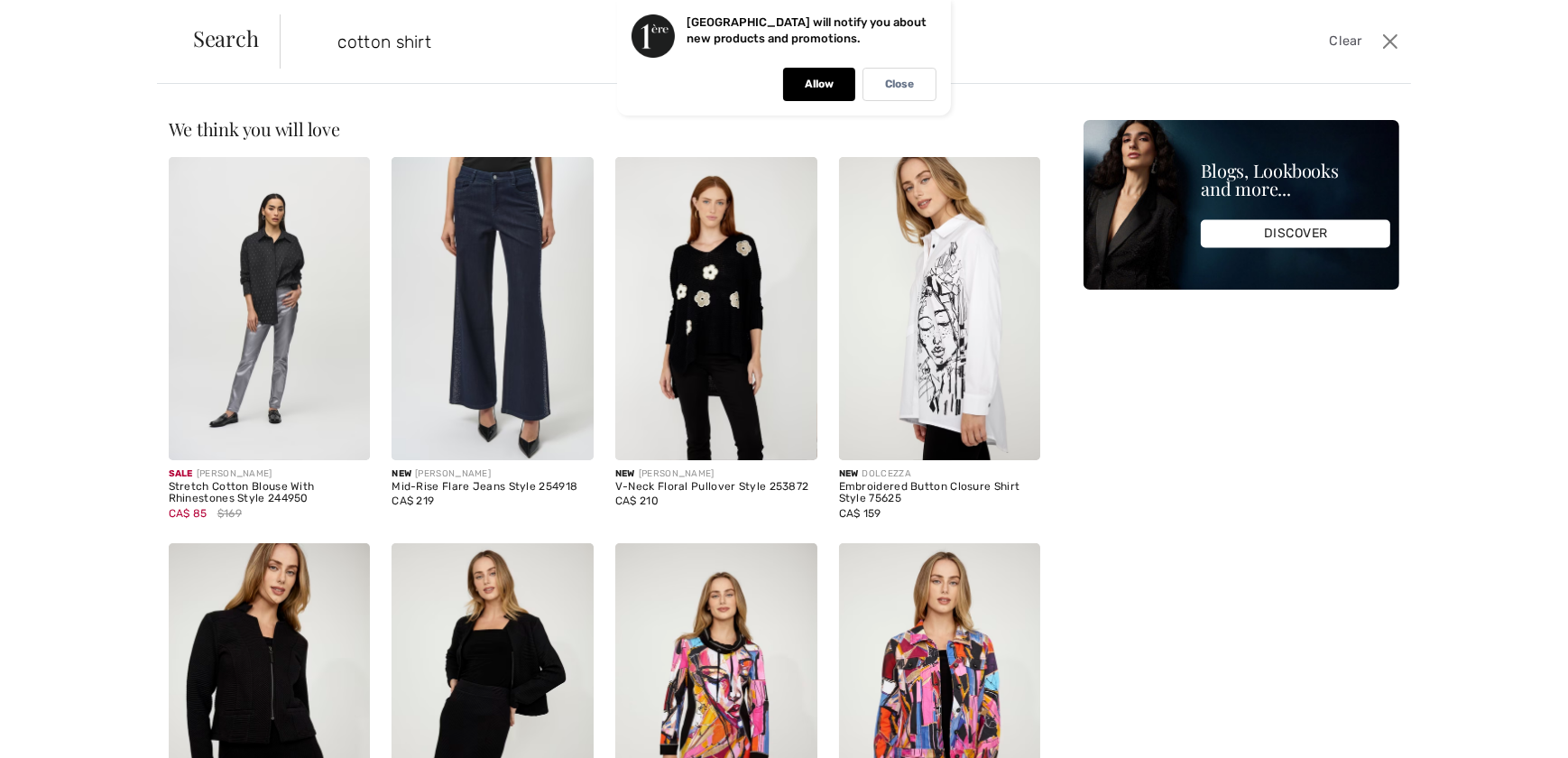
type input "cotton shirt"
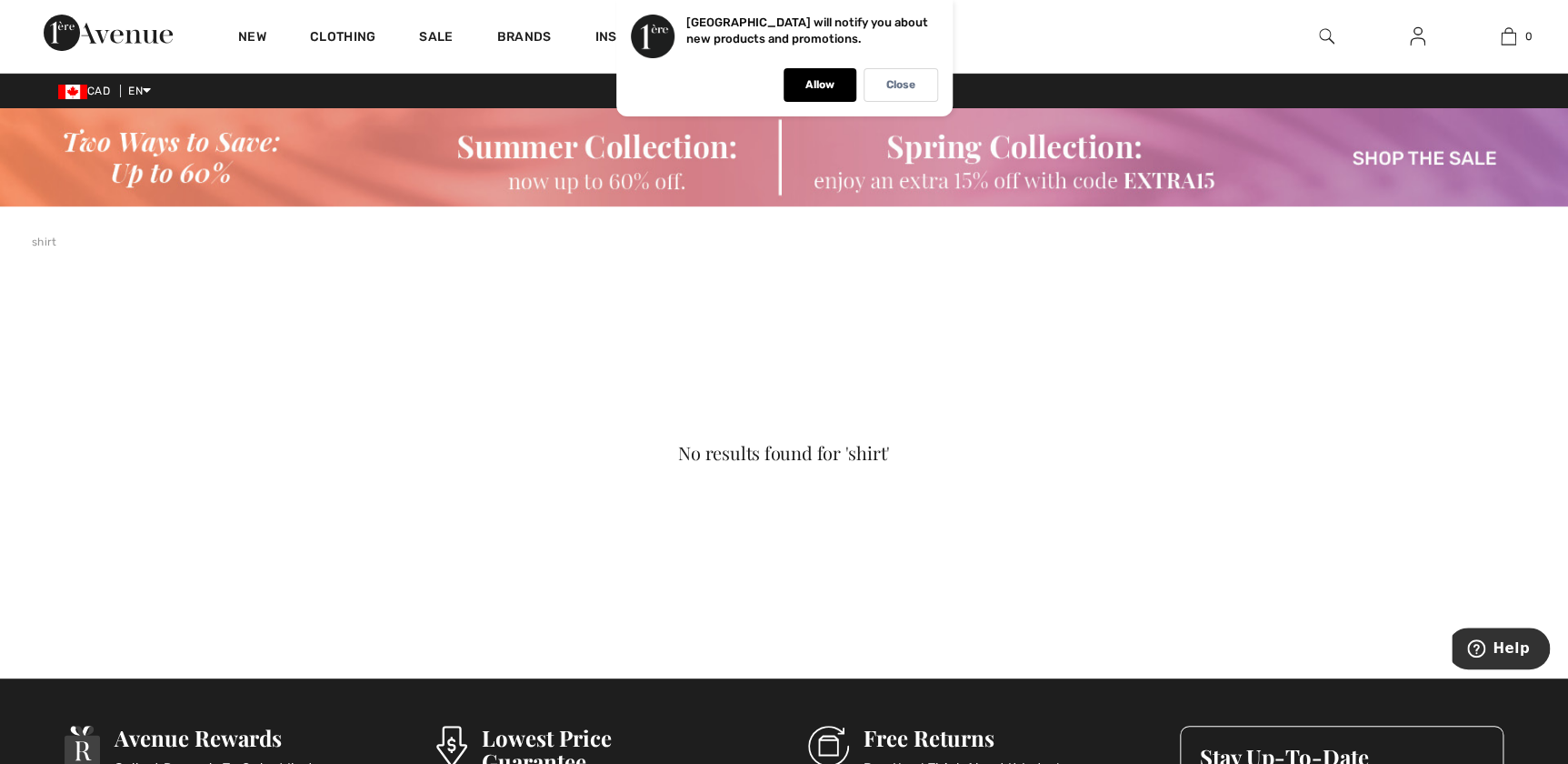
click at [1310, 38] on div at bounding box center [1326, 36] width 91 height 72
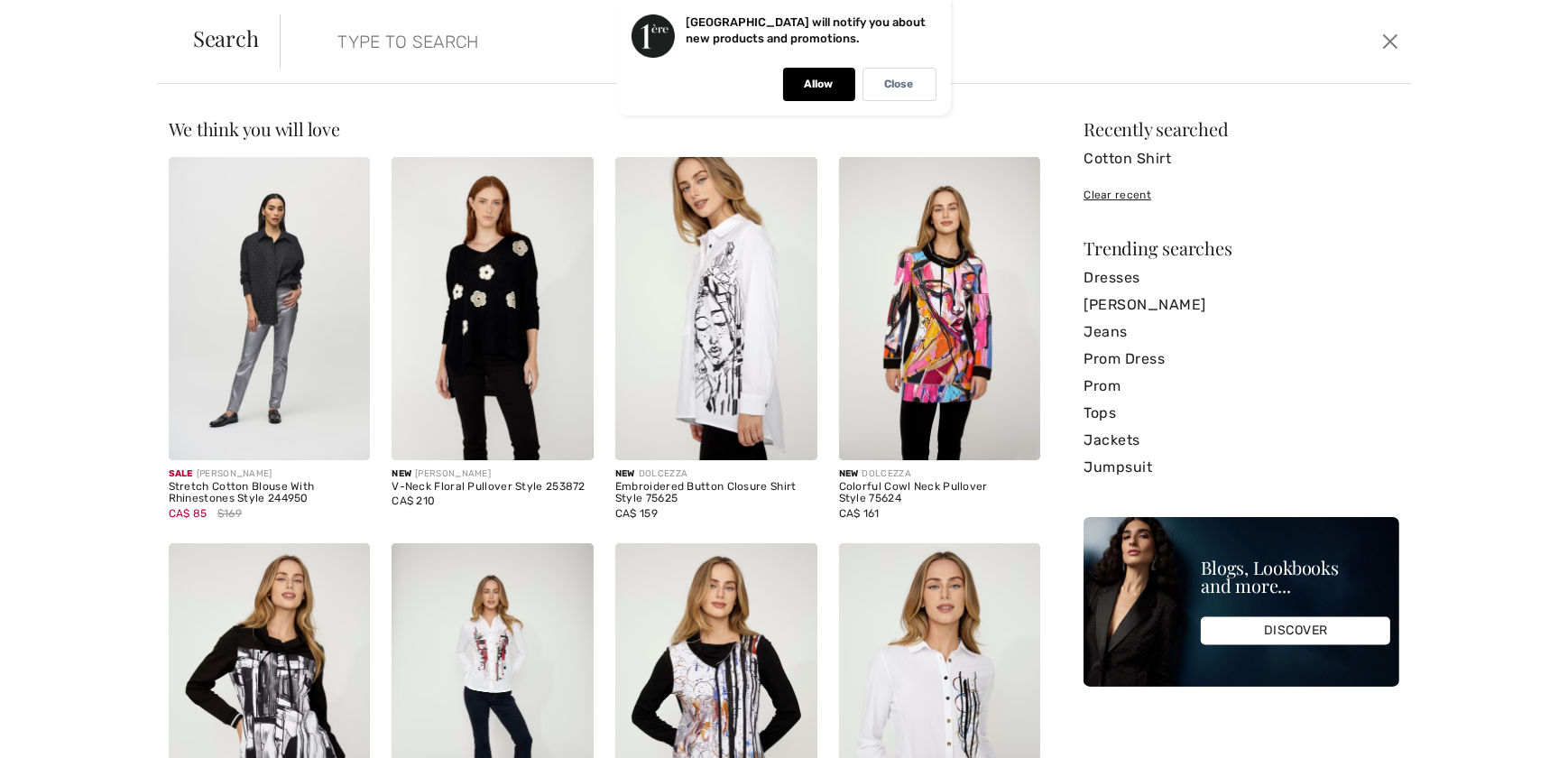
drag, startPoint x: 1300, startPoint y: 37, endPoint x: 1315, endPoint y: 35, distance: 15.1
click at [1315, 35] on div "Search Clear" at bounding box center [784, 41] width 1254 height 83
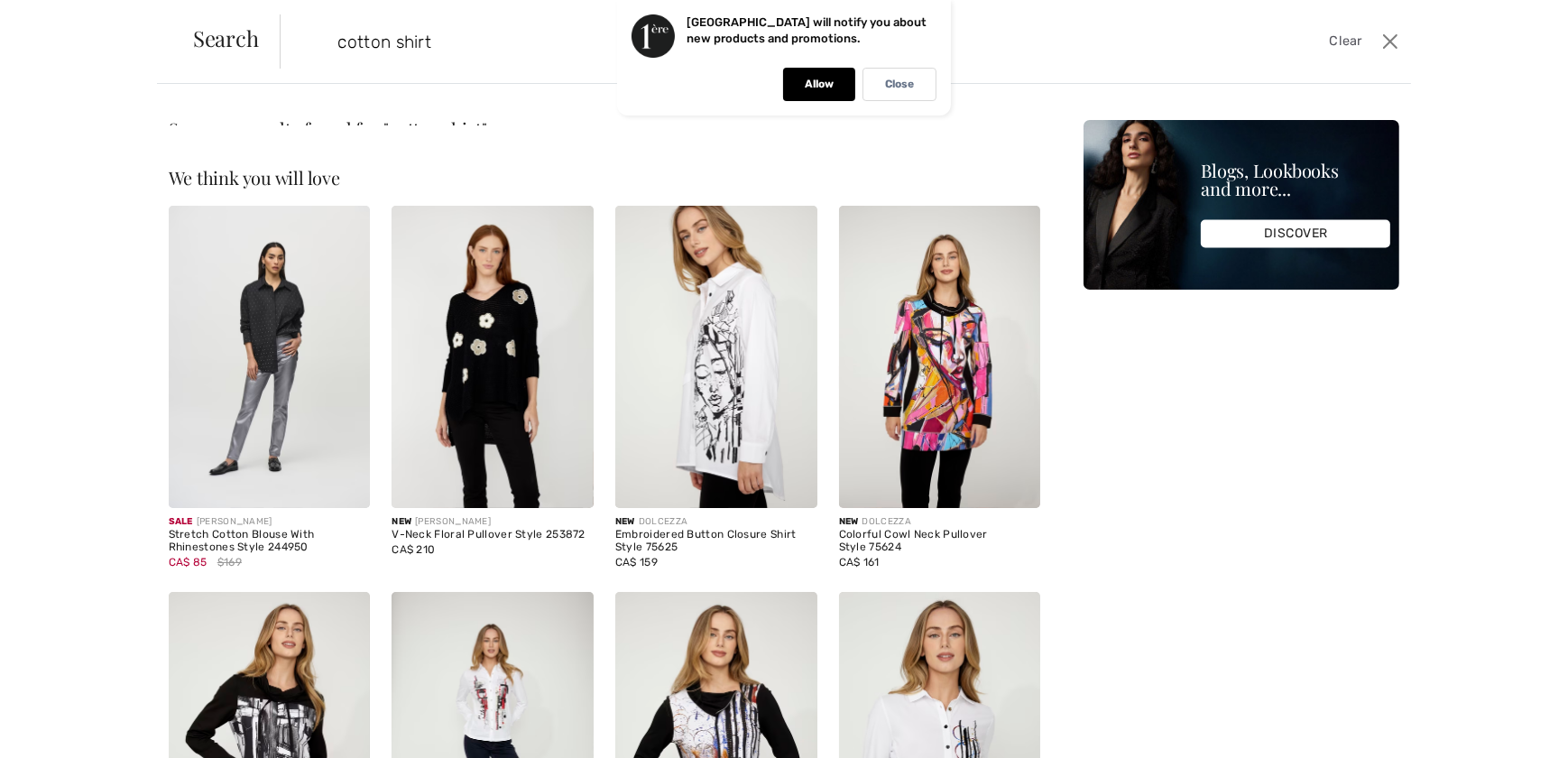
type input "cotton shirt"
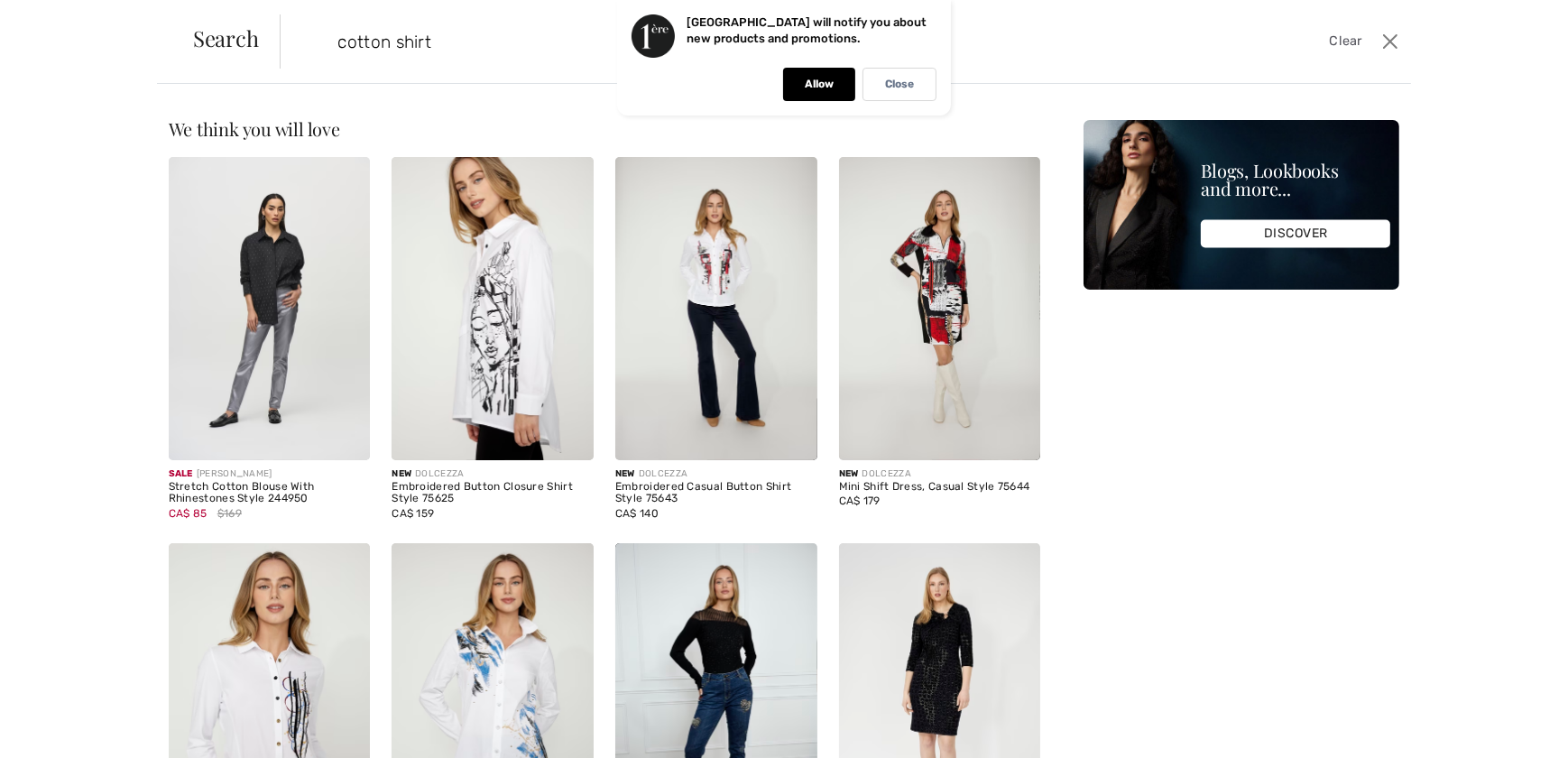
click at [1243, 317] on div "Suggested [PERSON_NAME] Designs & Clothing Co llection Co zy Outerwear SALE Co …" at bounding box center [1241, 547] width 316 height 855
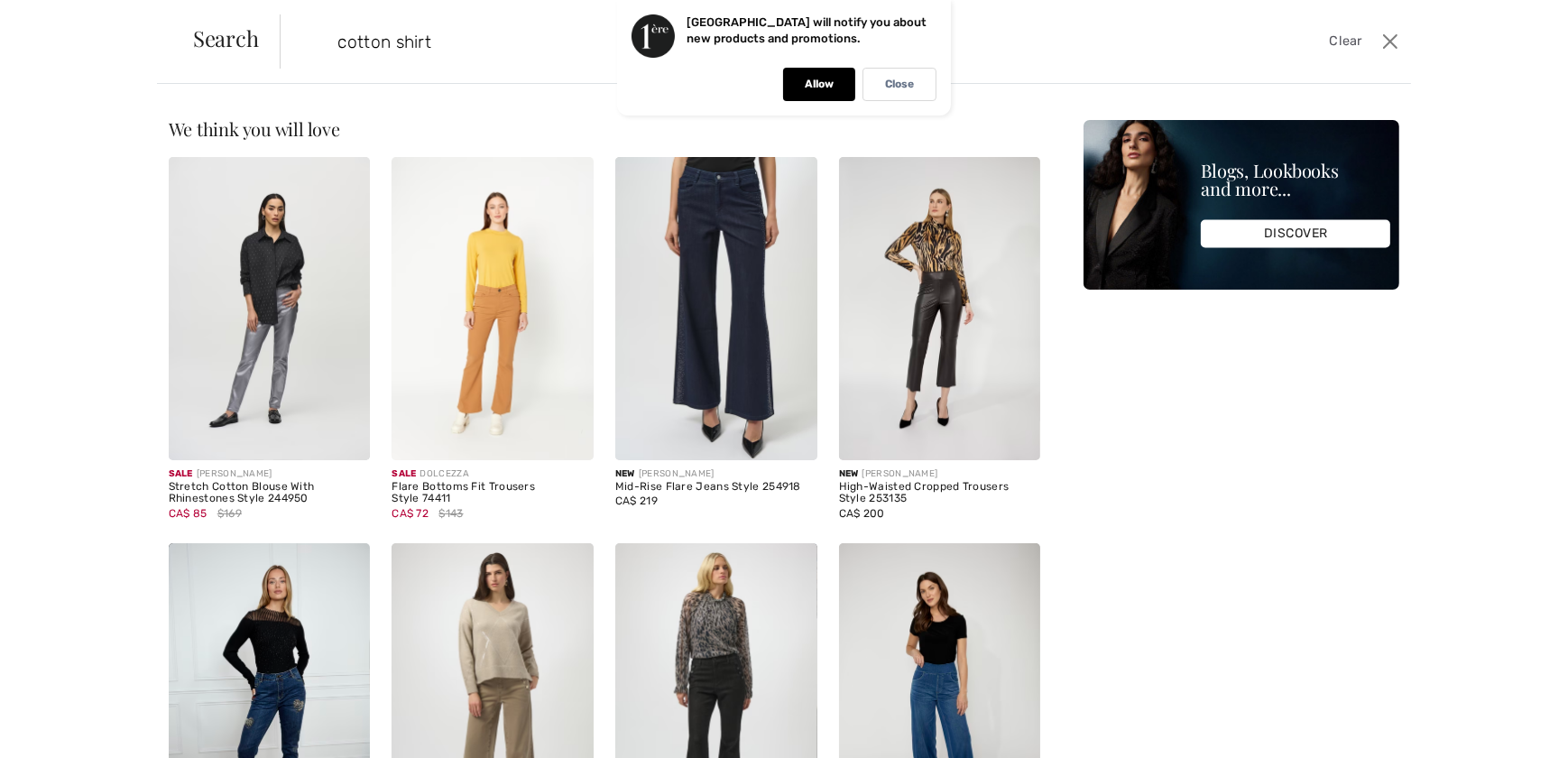
click at [460, 22] on input "cotton shirt" at bounding box center [719, 41] width 789 height 54
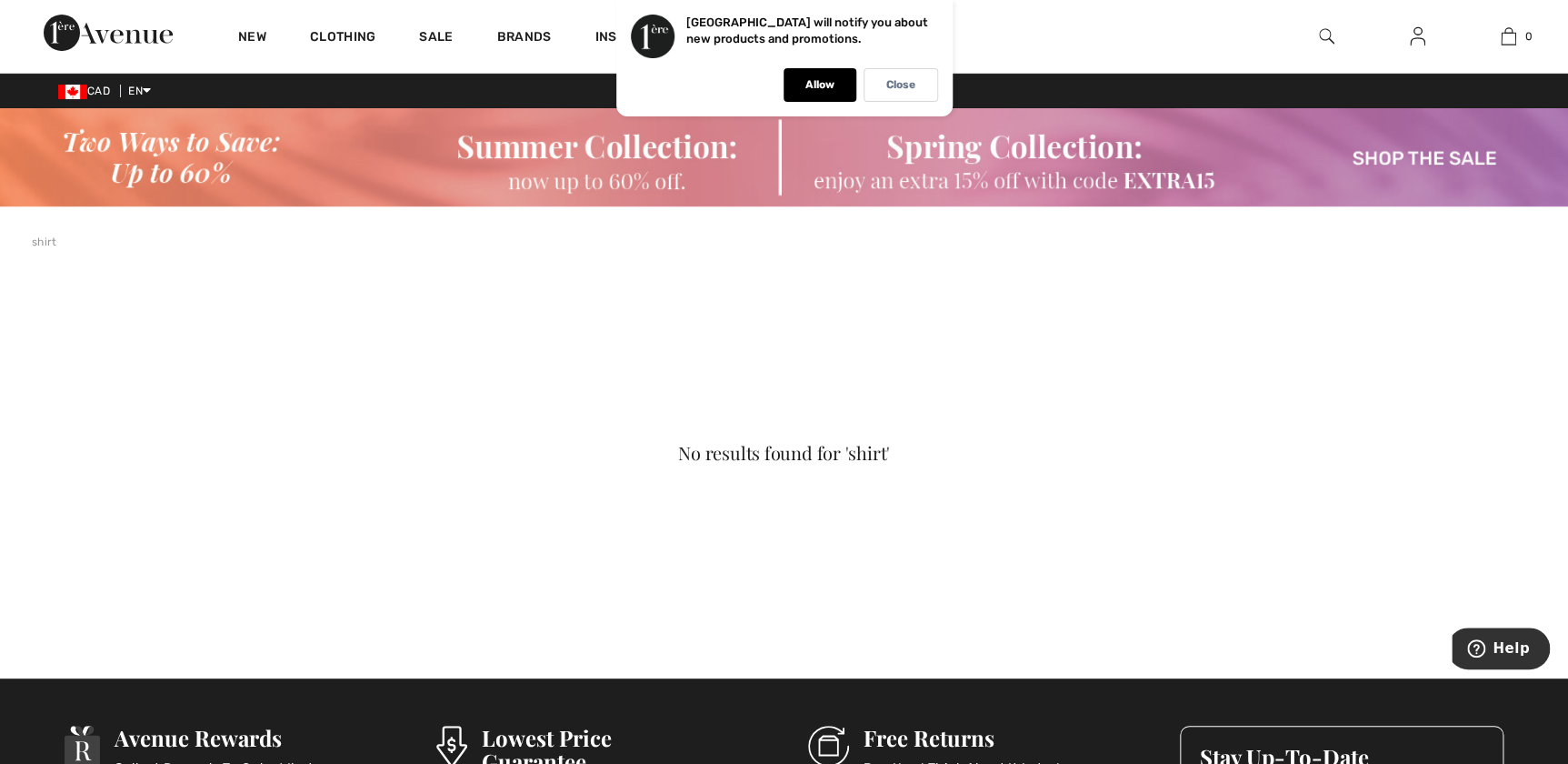
click at [1319, 37] on img at bounding box center [1327, 37] width 16 height 22
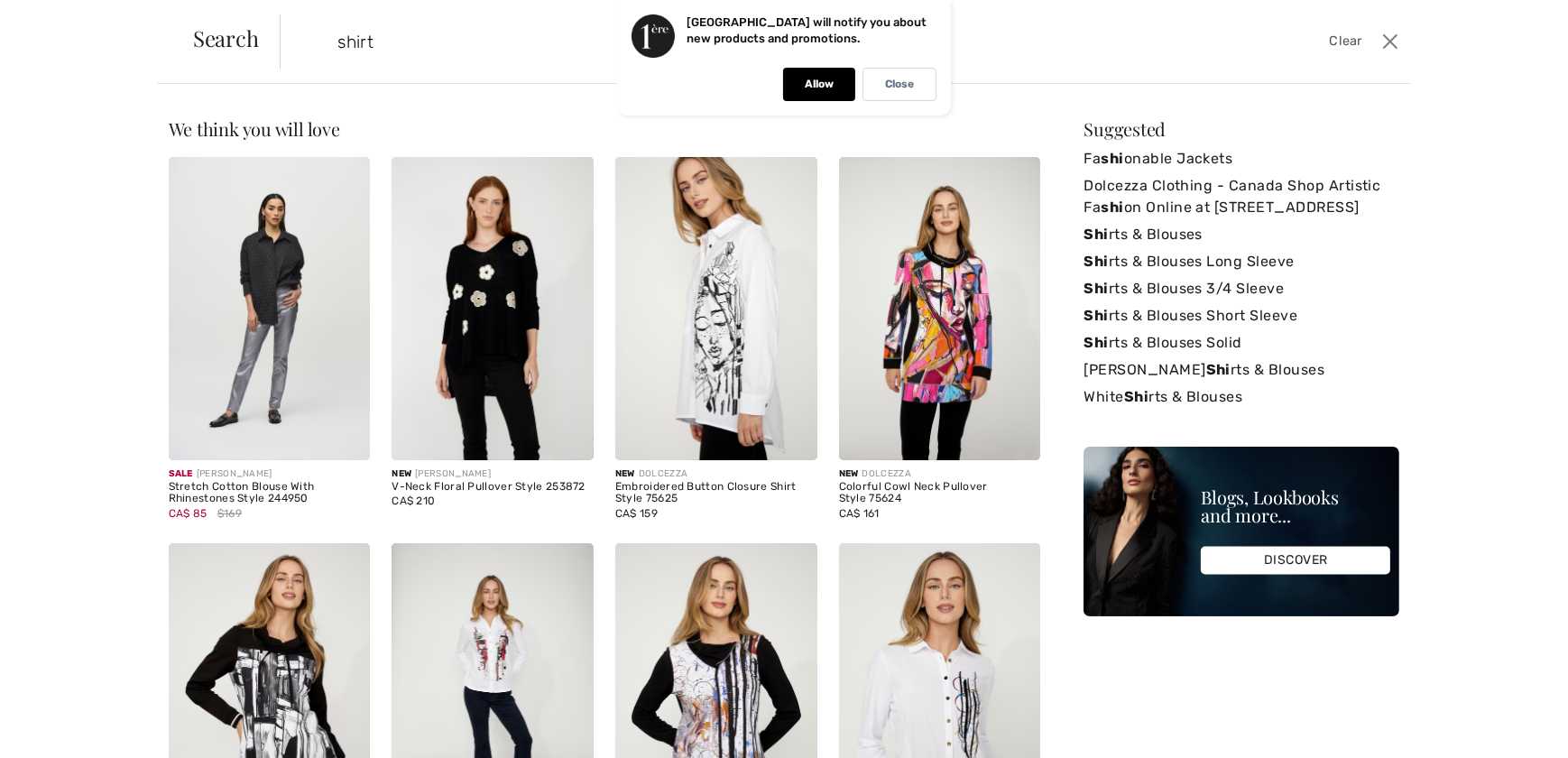
type input "shirt"
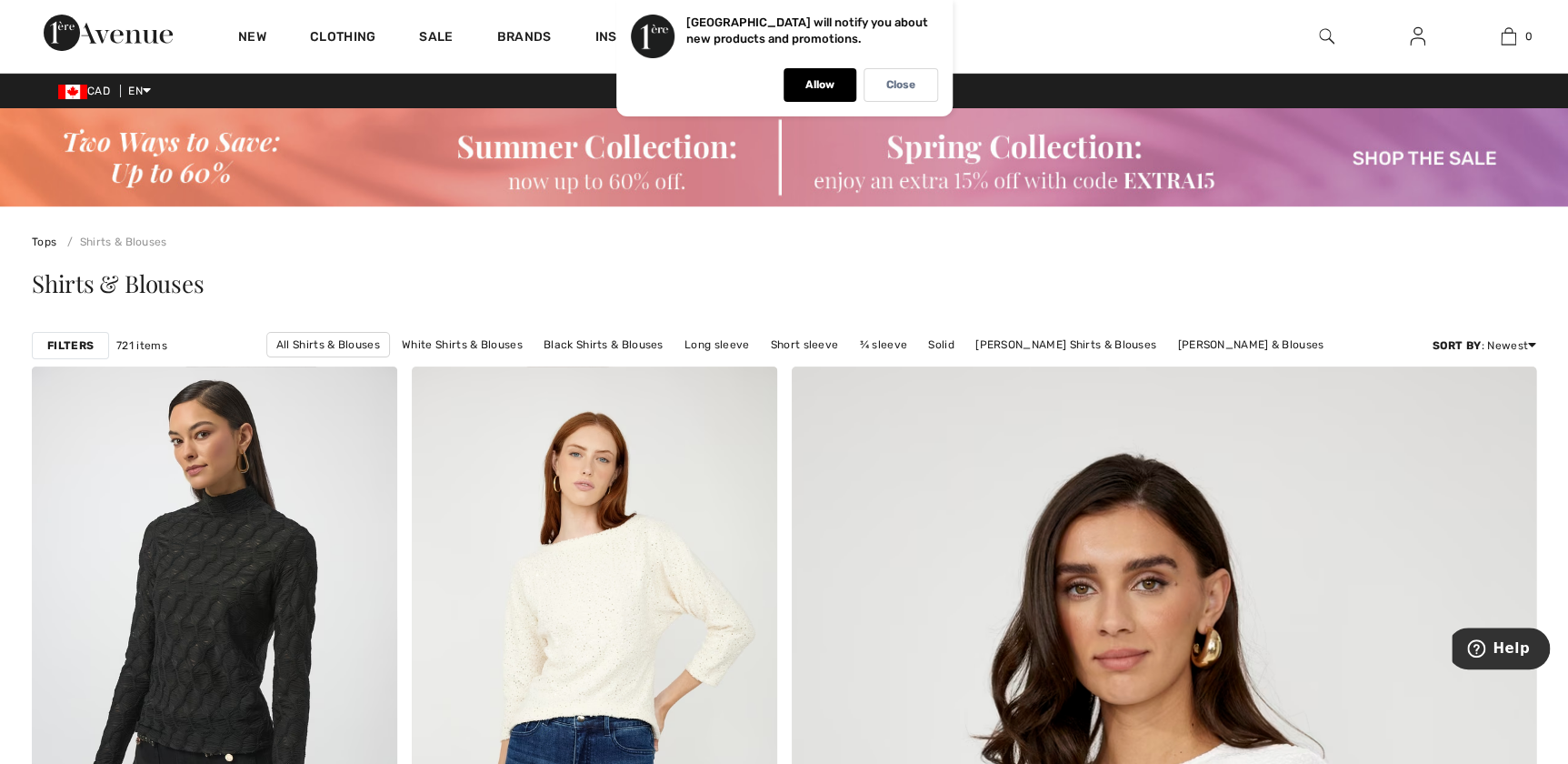
click at [73, 344] on strong "Filters" at bounding box center [70, 345] width 46 height 17
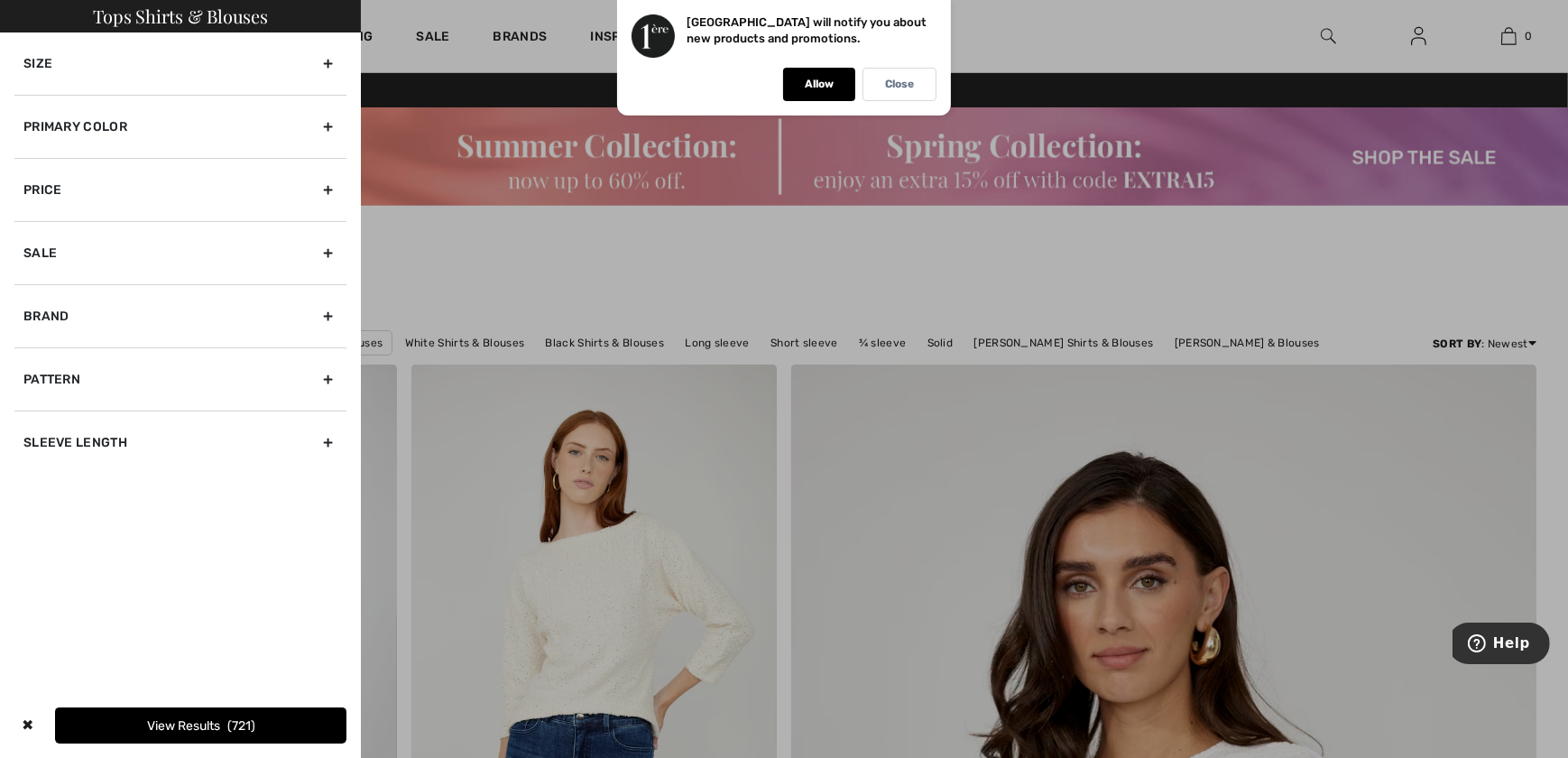
click at [89, 135] on div "Primary Color" at bounding box center [181, 126] width 332 height 63
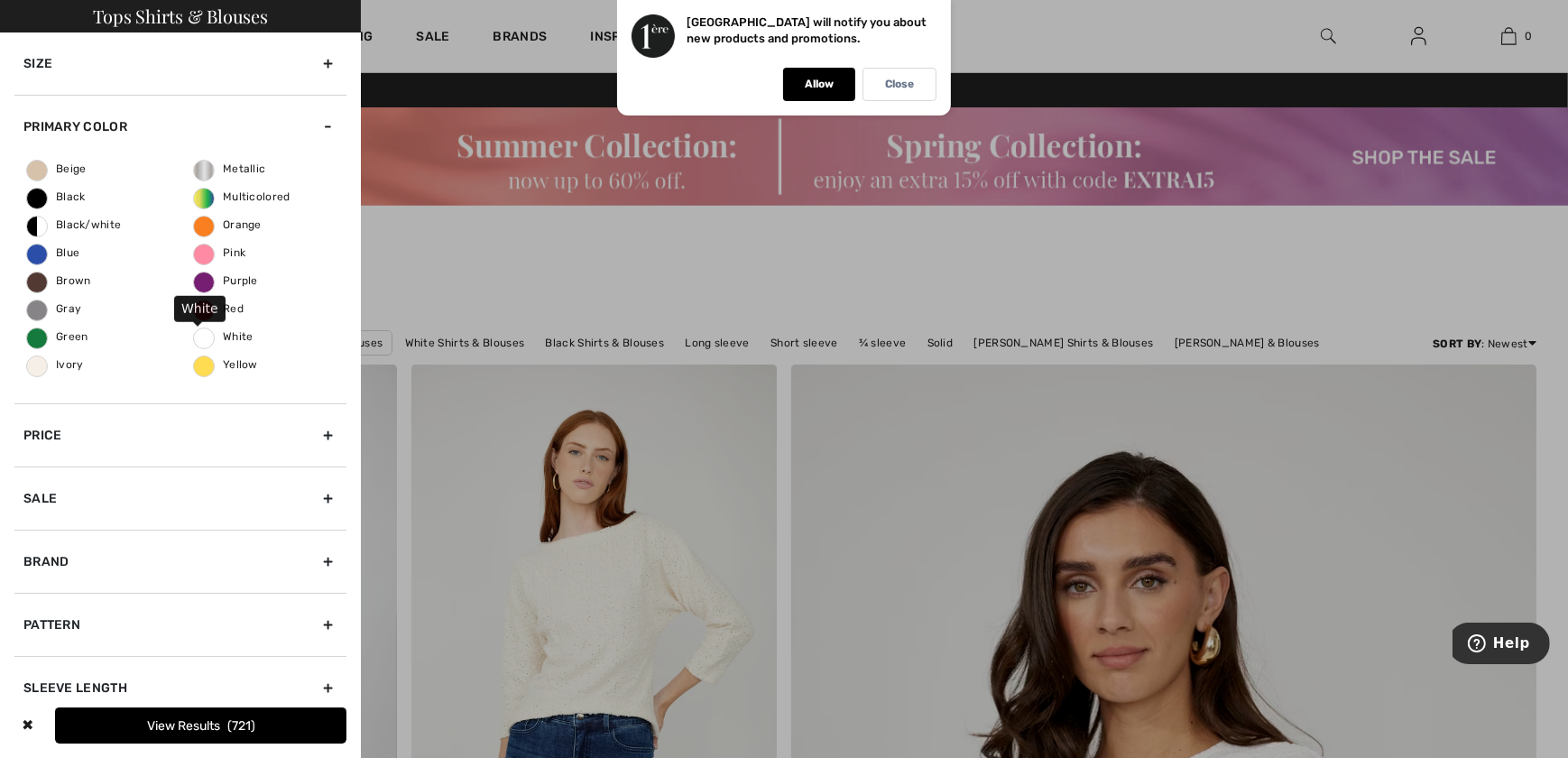
click at [199, 339] on span "White" at bounding box center [224, 336] width 60 height 13
click at [0, 0] on input "White" at bounding box center [0, 0] width 0 height 0
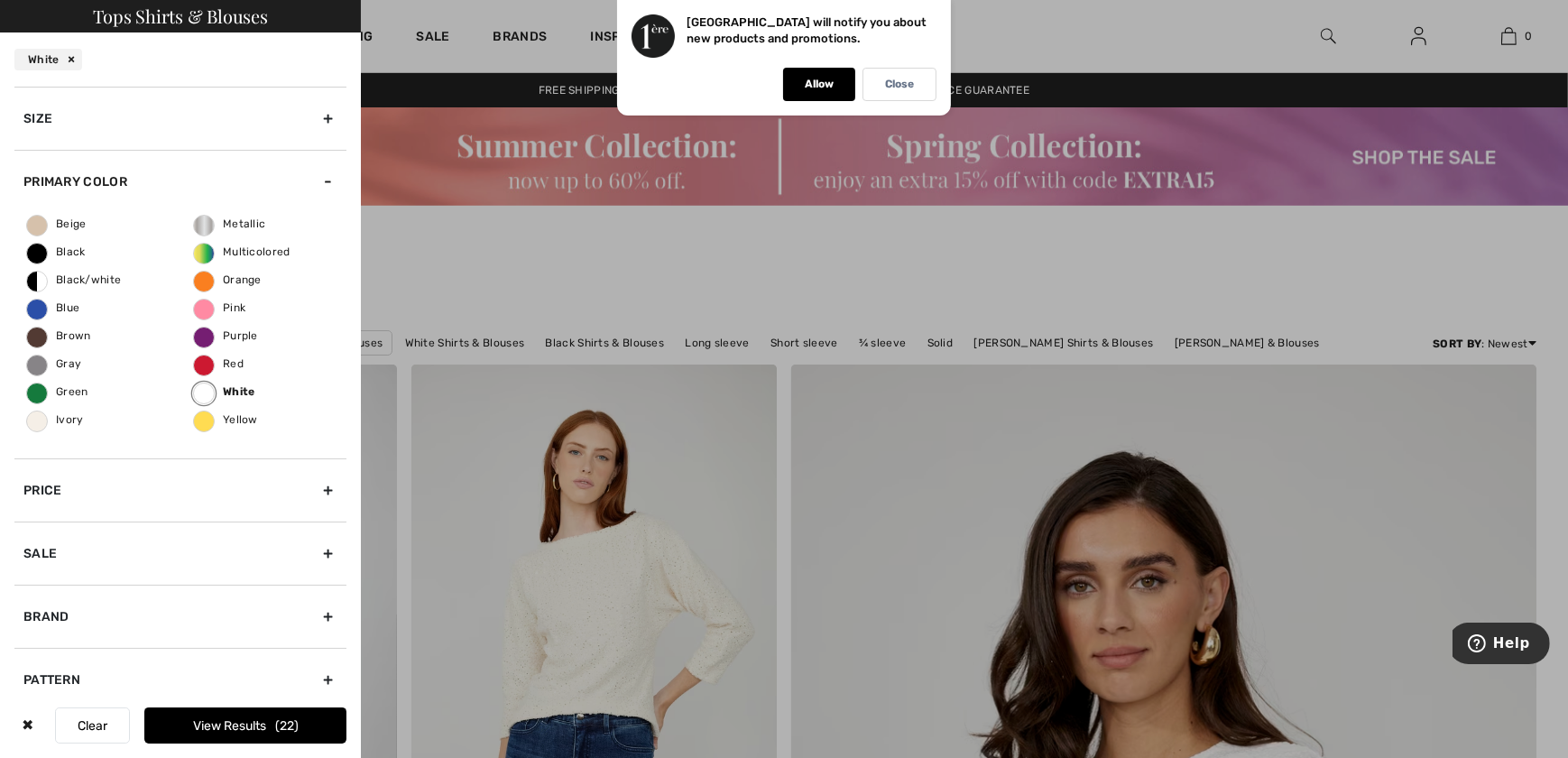
click at [238, 716] on button "View Results 22" at bounding box center [245, 725] width 202 height 36
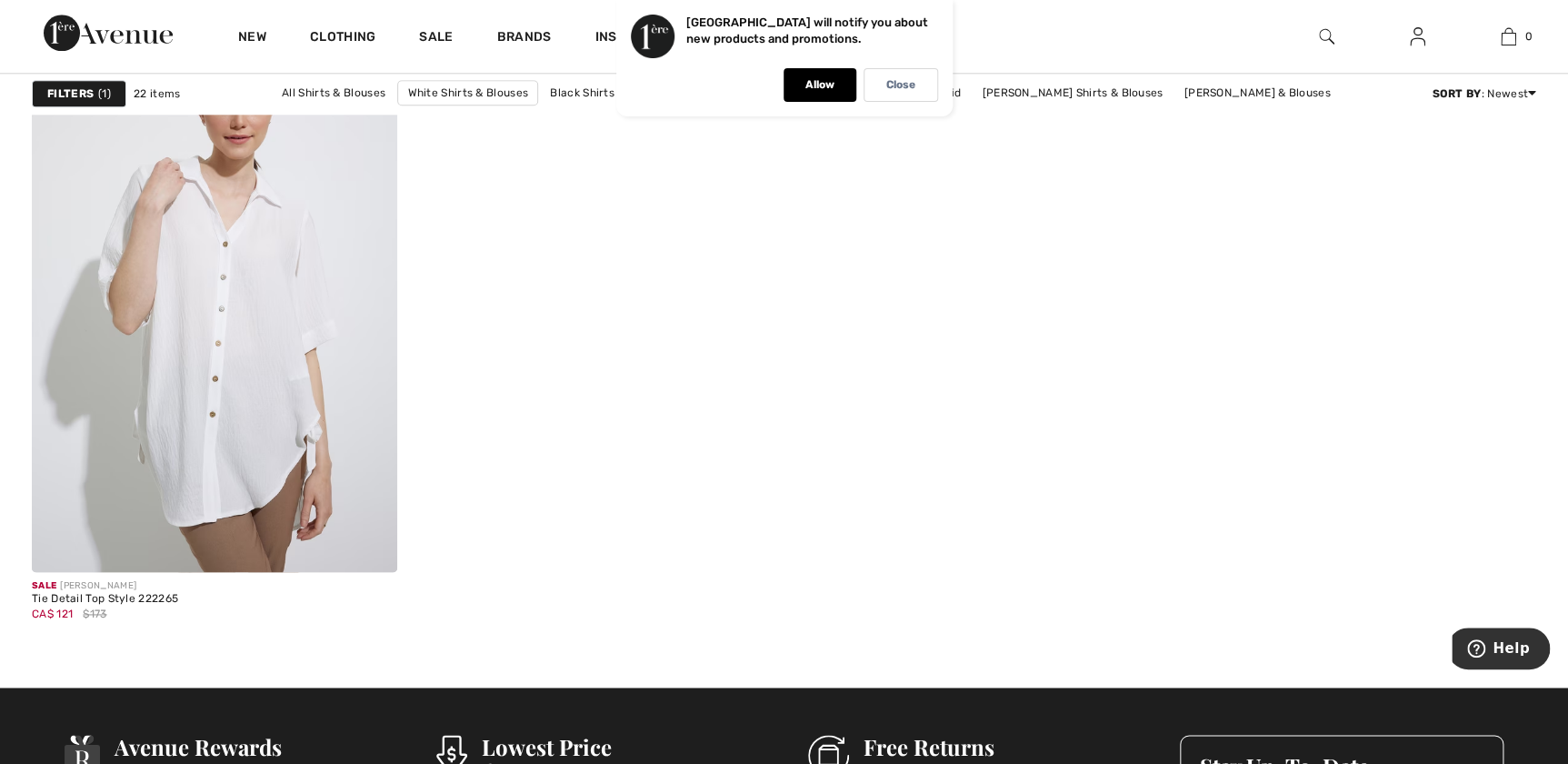
scroll to position [4545, 0]
